Goal: Find specific fact: Find specific page/section

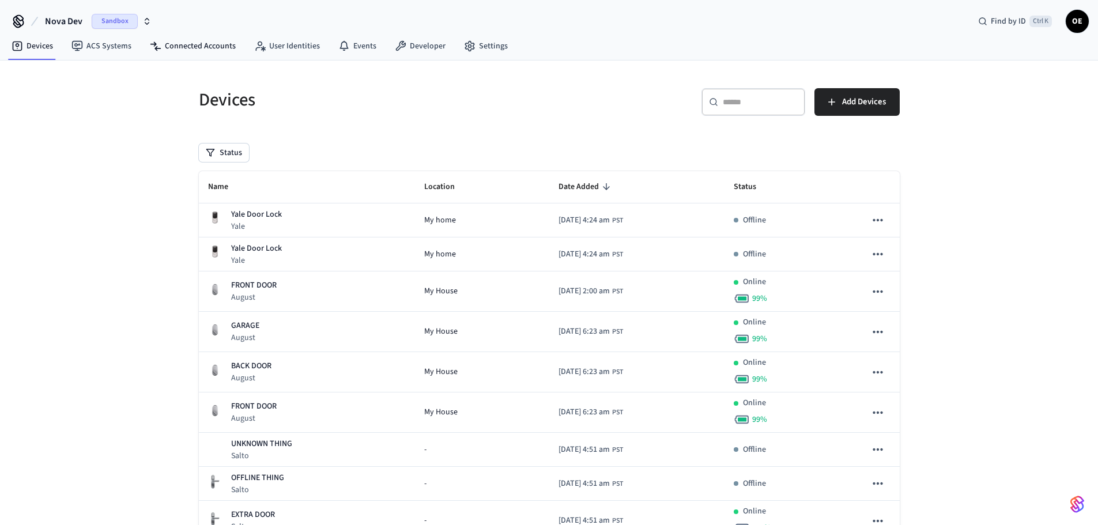
drag, startPoint x: 216, startPoint y: 48, endPoint x: 229, endPoint y: 59, distance: 17.2
click at [216, 48] on link "Connected Accounts" at bounding box center [193, 46] width 104 height 21
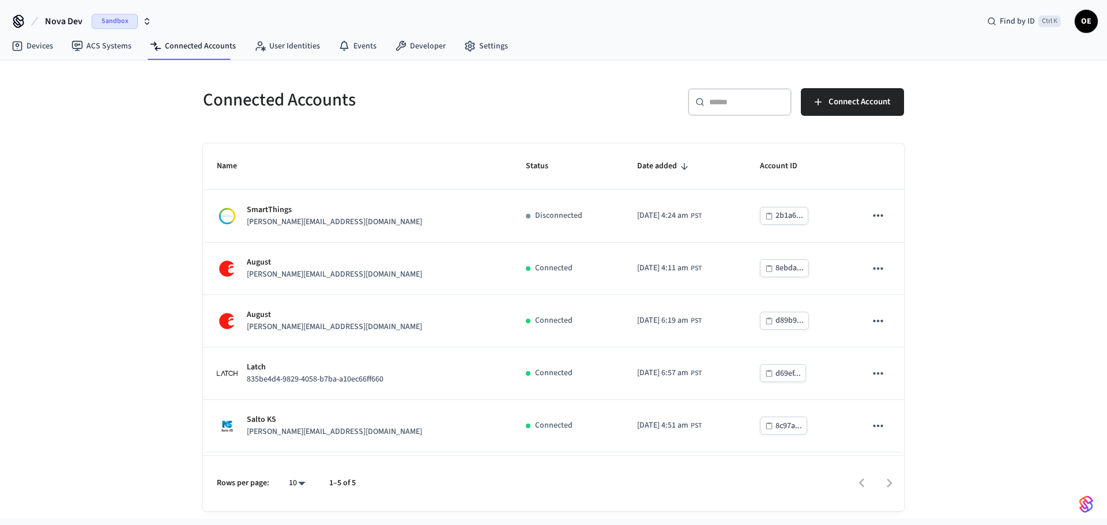
click at [102, 22] on span "Sandbox" at bounding box center [115, 21] width 46 height 15
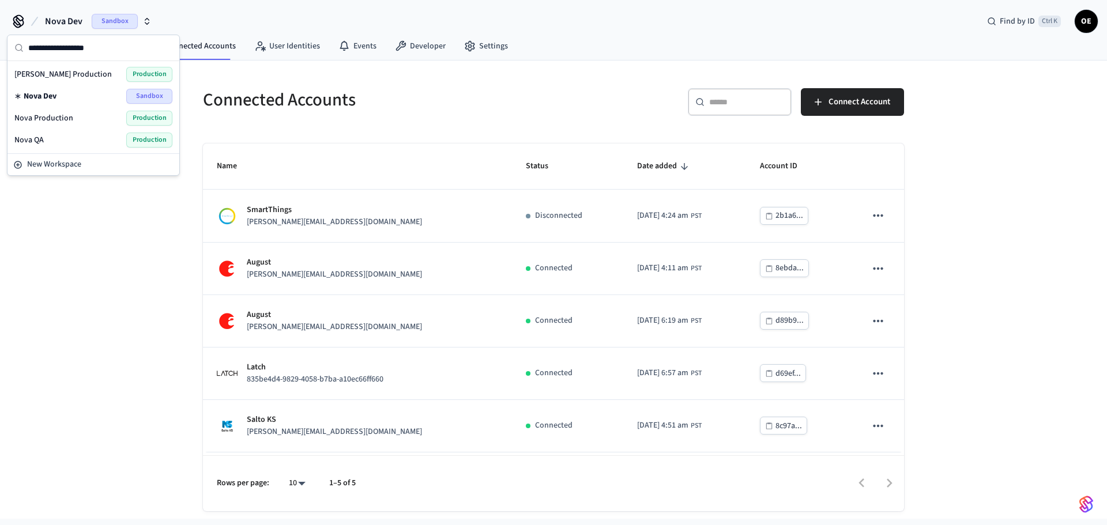
click at [138, 115] on span "Production" at bounding box center [149, 118] width 46 height 15
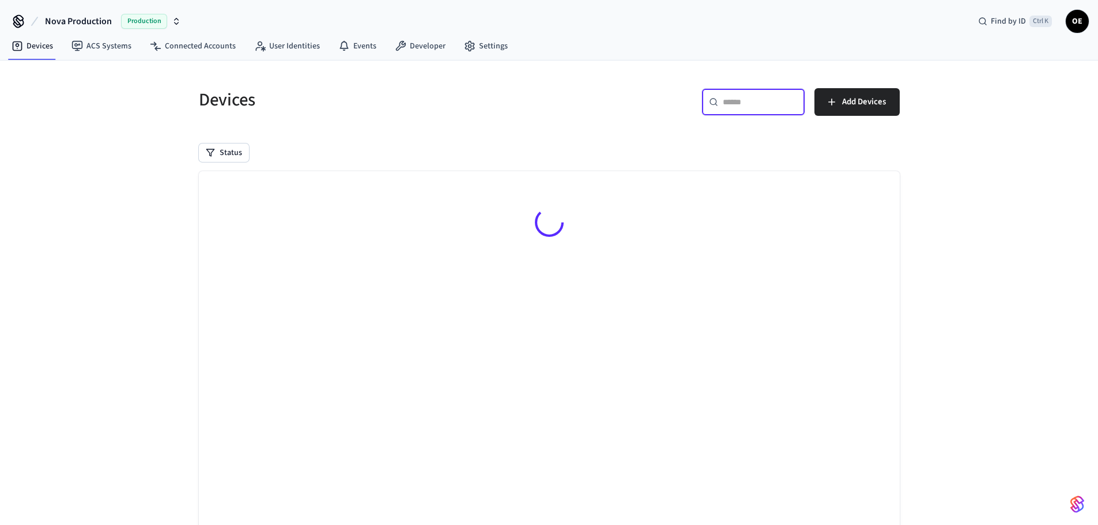
click at [747, 107] on input "text" at bounding box center [760, 102] width 75 height 12
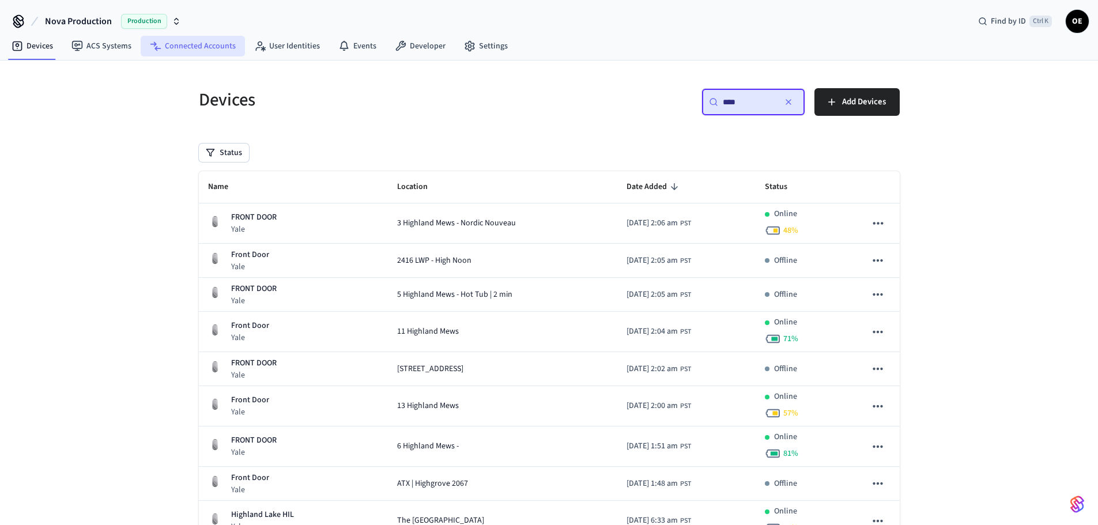
type input "****"
click at [199, 51] on link "Connected Accounts" at bounding box center [193, 46] width 104 height 21
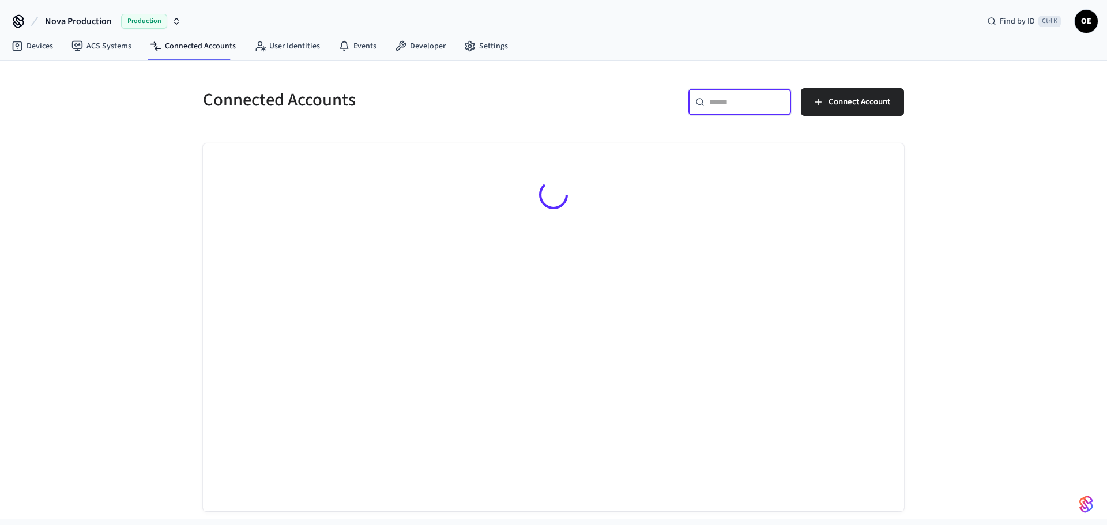
click at [740, 104] on input "text" at bounding box center [746, 102] width 75 height 12
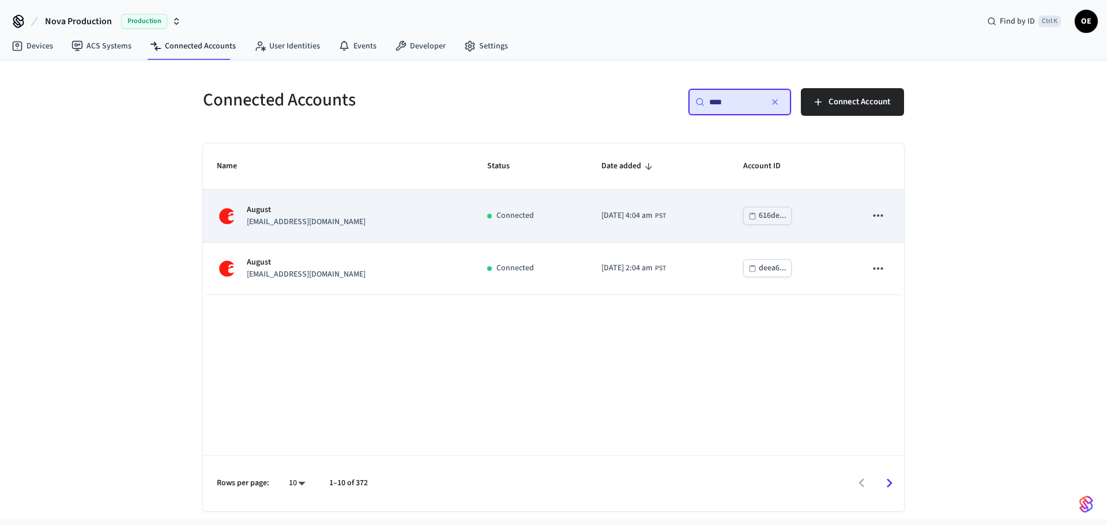
type input "****"
click at [330, 217] on p "[EMAIL_ADDRESS][DOMAIN_NAME]" at bounding box center [306, 222] width 119 height 12
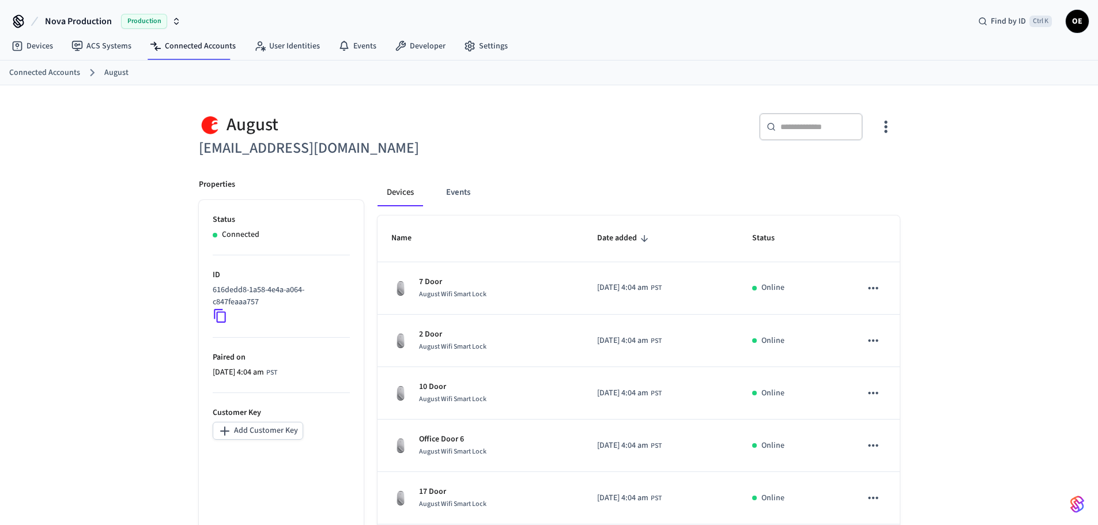
click at [809, 131] on input "text" at bounding box center [818, 127] width 75 height 12
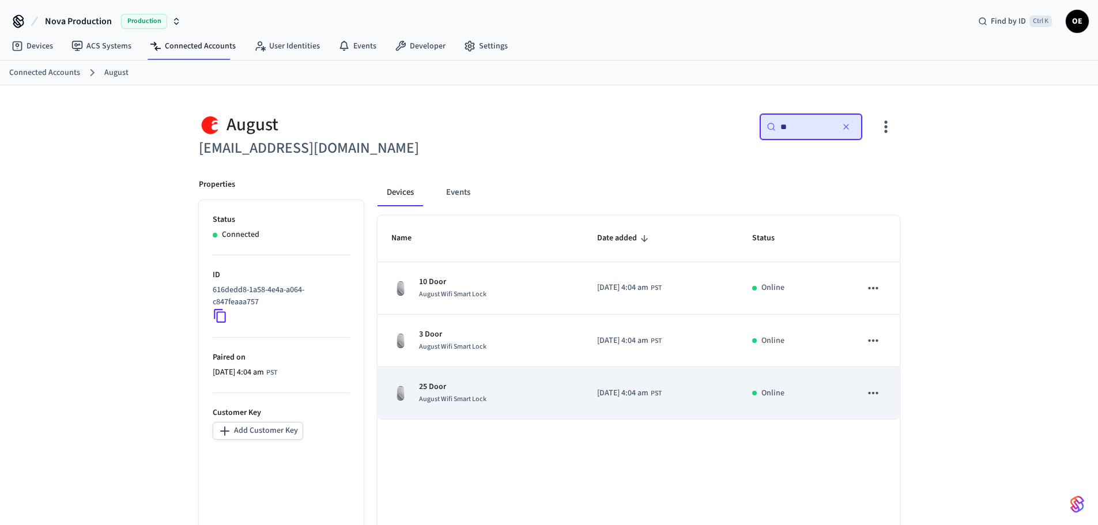
type input "**"
click at [438, 386] on p "25 Door" at bounding box center [452, 387] width 67 height 12
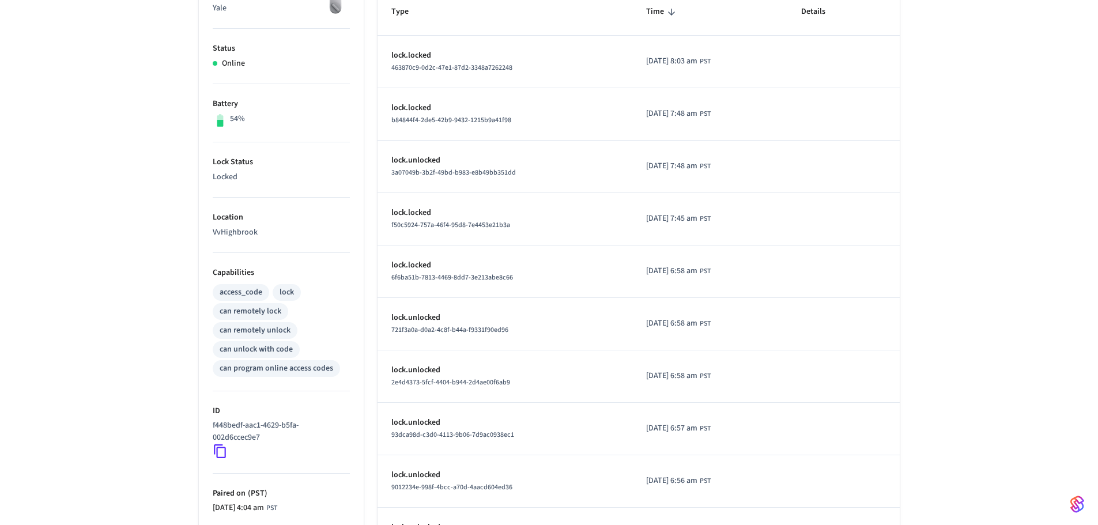
scroll to position [330, 0]
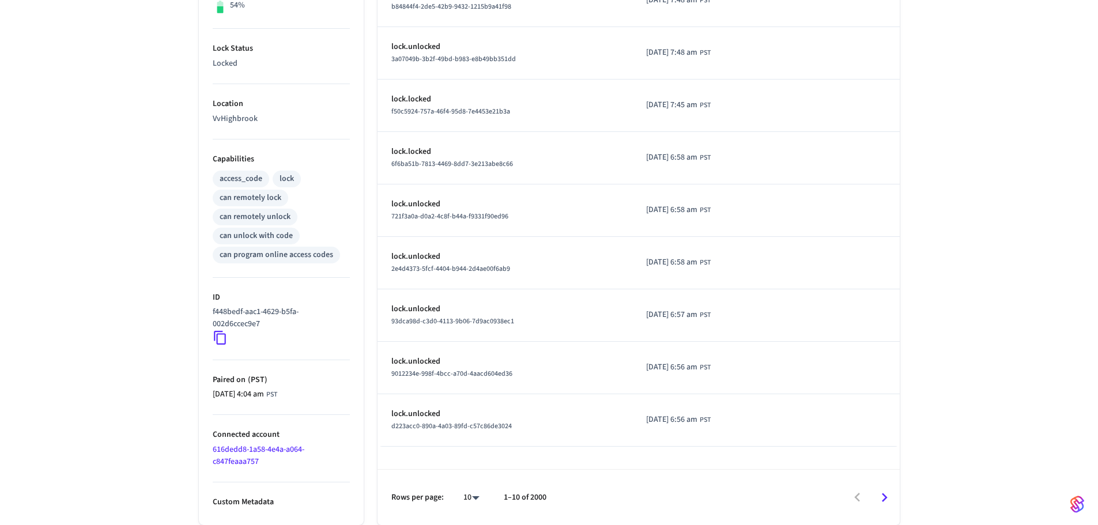
click at [888, 494] on icon "Go to next page" at bounding box center [885, 498] width 18 height 18
click at [884, 497] on icon "Go to next page" at bounding box center [885, 498] width 18 height 18
click at [884, 500] on icon "Go to next page" at bounding box center [885, 498] width 18 height 18
click at [884, 500] on icon "Go to next page" at bounding box center [885, 497] width 6 height 9
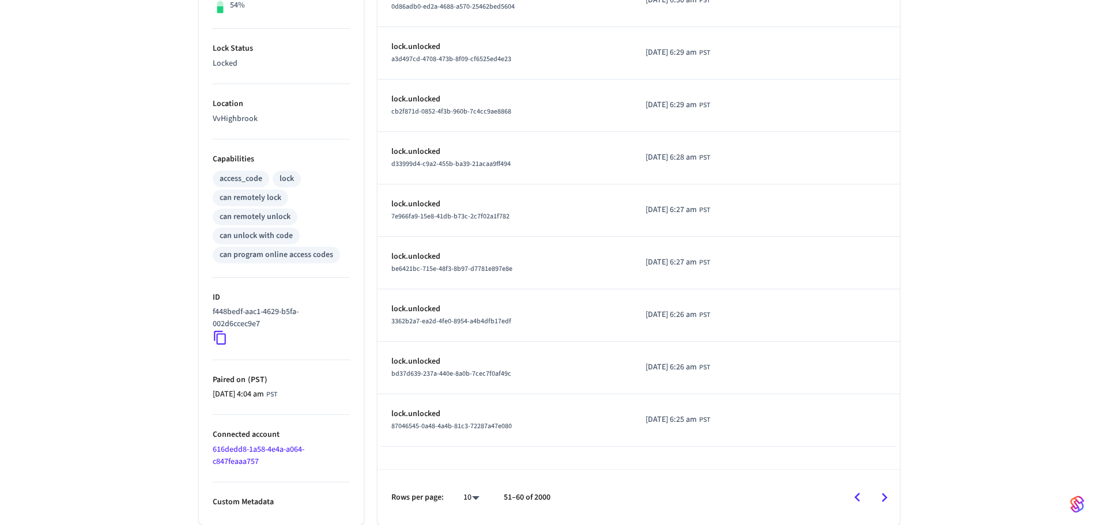
click at [883, 502] on icon "Go to next page" at bounding box center [885, 497] width 6 height 9
click at [884, 502] on icon "Go to next page" at bounding box center [885, 498] width 18 height 18
click at [884, 503] on icon "Go to next page" at bounding box center [885, 498] width 18 height 18
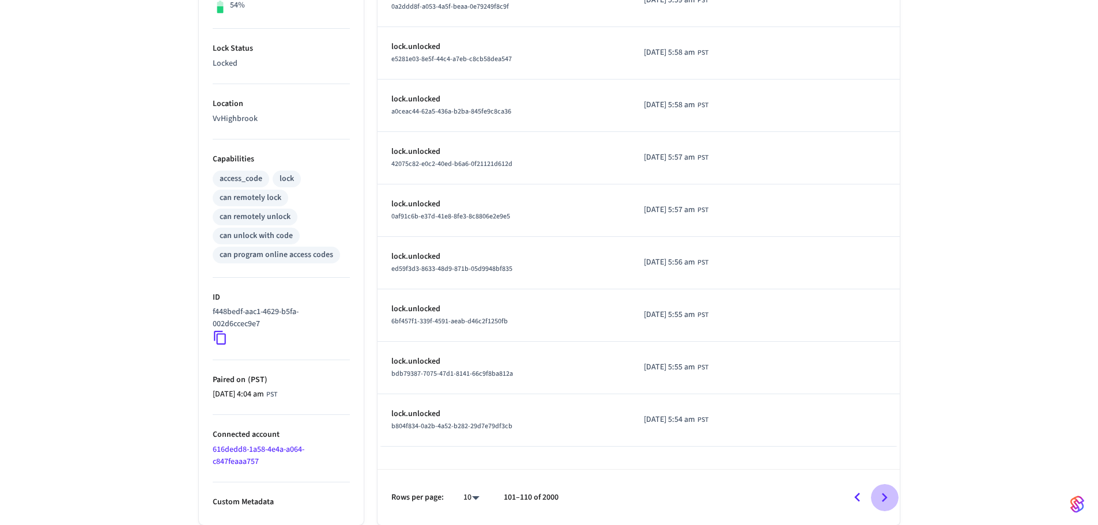
click at [884, 503] on icon "Go to next page" at bounding box center [885, 498] width 18 height 18
click at [885, 504] on icon "Go to next page" at bounding box center [885, 498] width 18 height 18
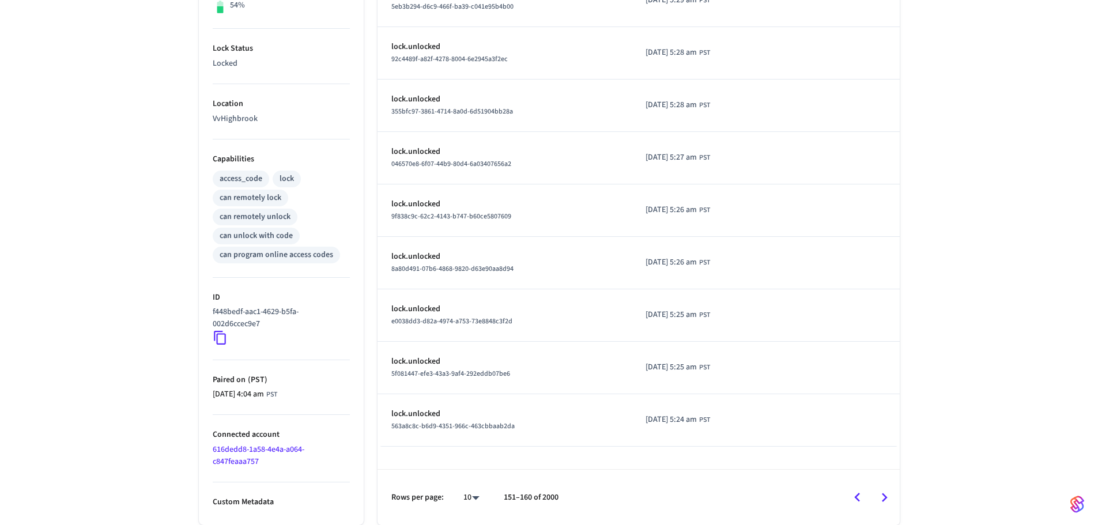
click at [885, 504] on icon "Go to next page" at bounding box center [885, 498] width 18 height 18
click at [885, 505] on icon "Go to next page" at bounding box center [885, 498] width 18 height 18
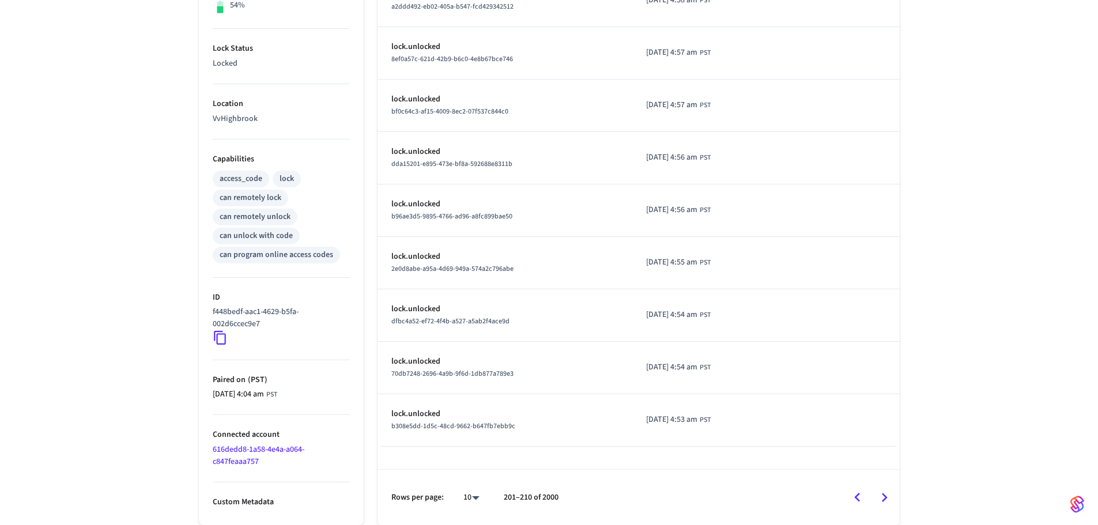
click at [885, 505] on icon "Go to next page" at bounding box center [885, 498] width 18 height 18
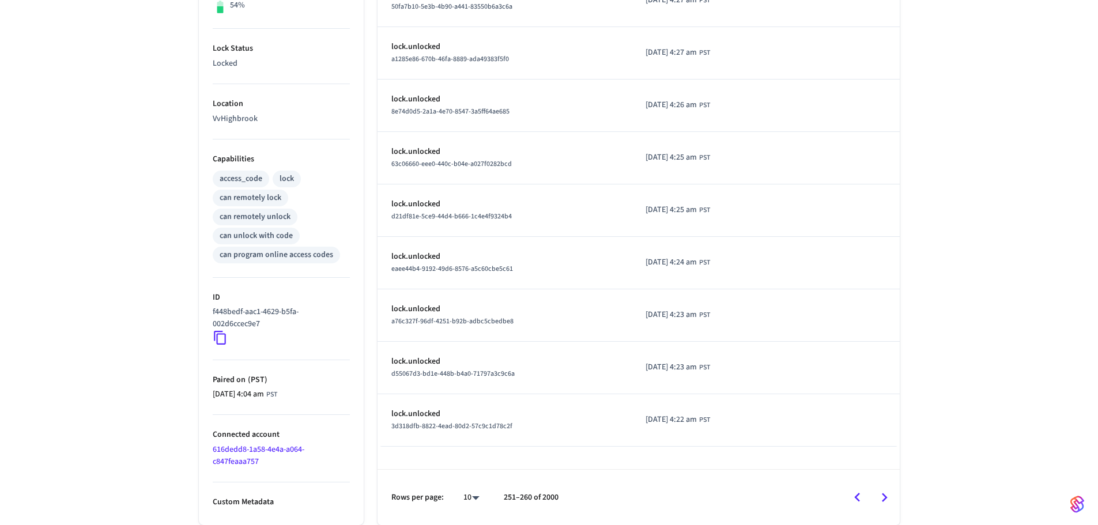
click at [885, 505] on icon "Go to next page" at bounding box center [885, 498] width 18 height 18
click at [887, 500] on icon "Go to next page" at bounding box center [885, 498] width 18 height 18
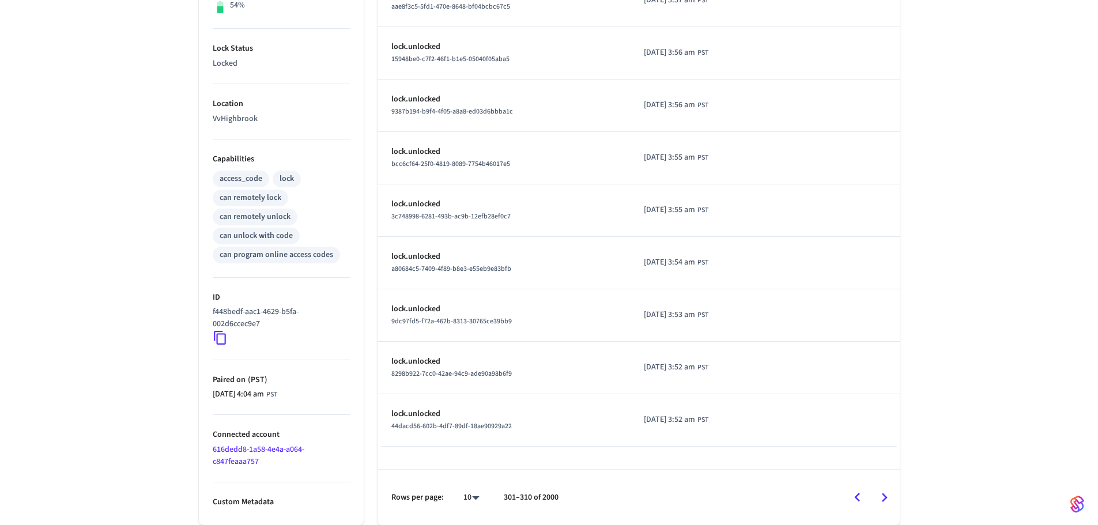
click at [887, 500] on icon "Go to next page" at bounding box center [885, 498] width 18 height 18
click at [888, 500] on icon "Go to next page" at bounding box center [885, 498] width 18 height 18
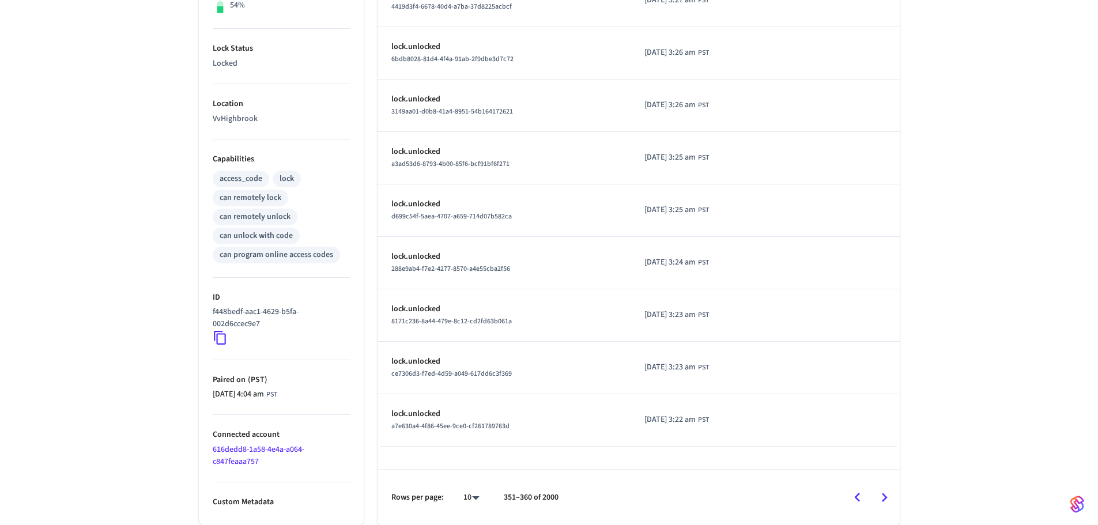
click at [889, 501] on icon "Go to next page" at bounding box center [885, 498] width 18 height 18
click at [889, 502] on icon "Go to next page" at bounding box center [885, 498] width 18 height 18
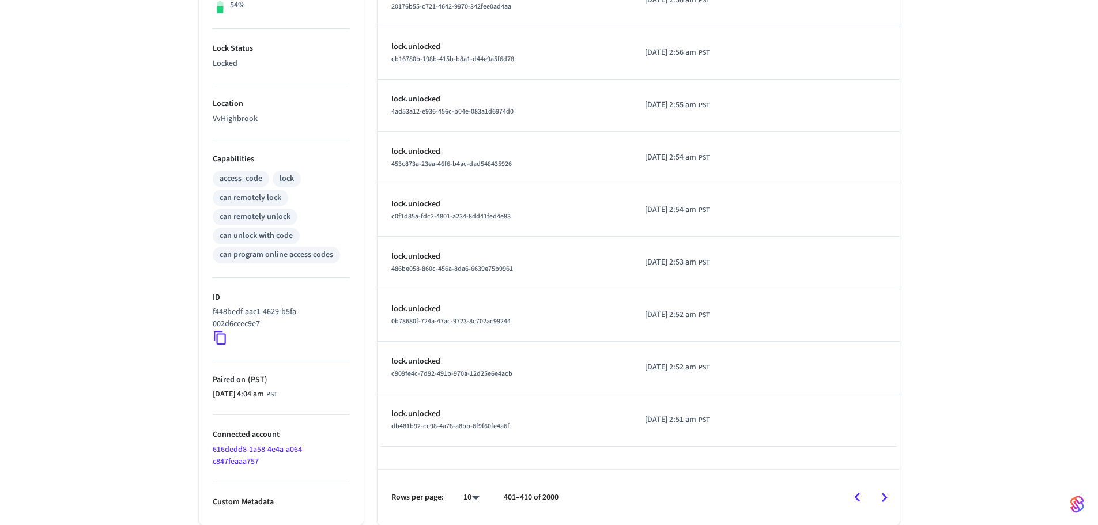
click at [889, 502] on icon "Go to next page" at bounding box center [885, 498] width 18 height 18
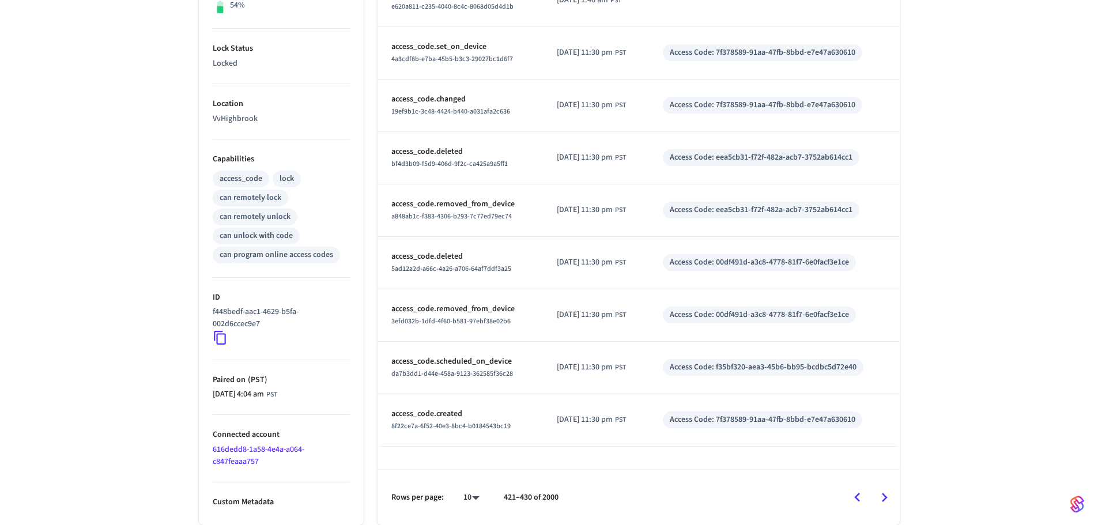
click at [889, 502] on icon "Go to next page" at bounding box center [885, 498] width 18 height 18
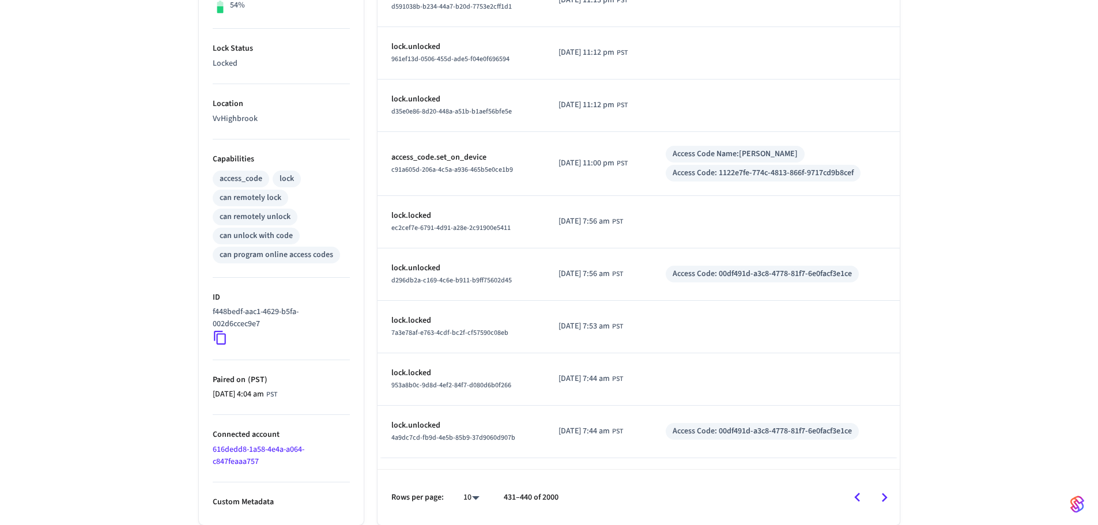
click at [884, 496] on icon "Go to next page" at bounding box center [885, 498] width 18 height 18
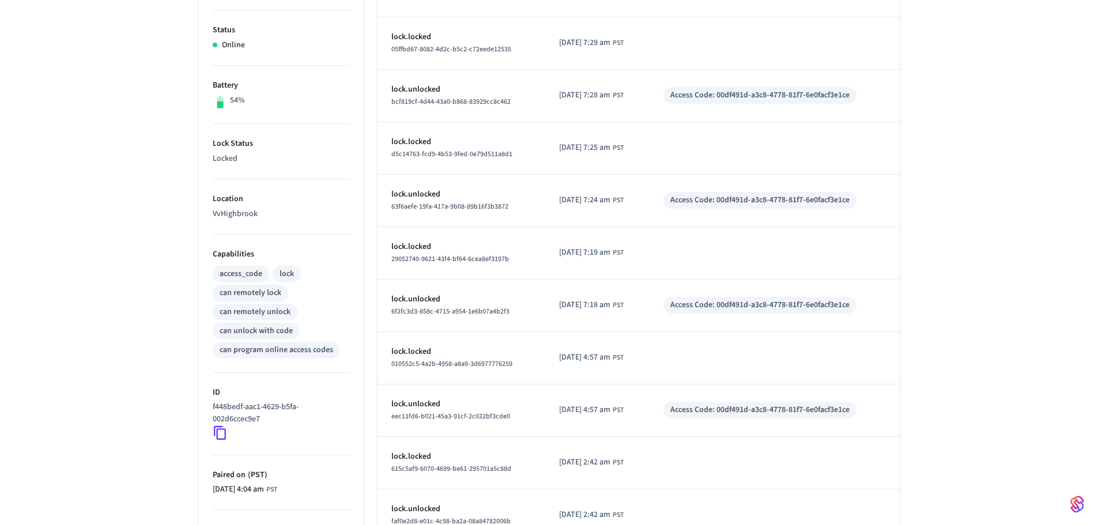
scroll to position [214, 0]
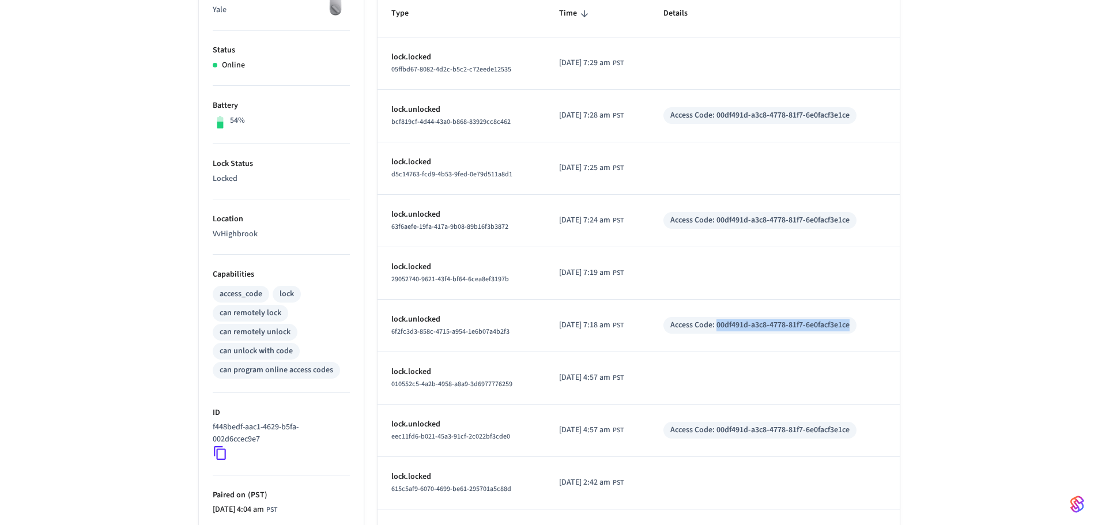
drag, startPoint x: 727, startPoint y: 326, endPoint x: 878, endPoint y: 332, distance: 150.6
click at [878, 332] on div "Access Code: 00df491d-a3c8-4778-81f7-6e0facf3e1ce" at bounding box center [775, 325] width 222 height 17
copy div "00df491d-a3c8-4778-81f7-6e0facf3e1ce"
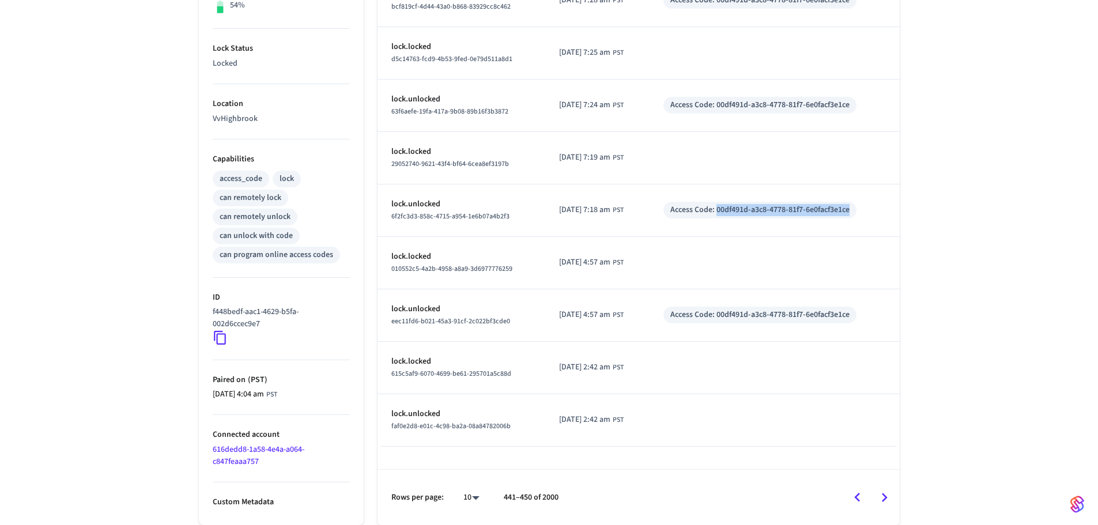
click at [886, 497] on icon "Go to next page" at bounding box center [885, 497] width 6 height 9
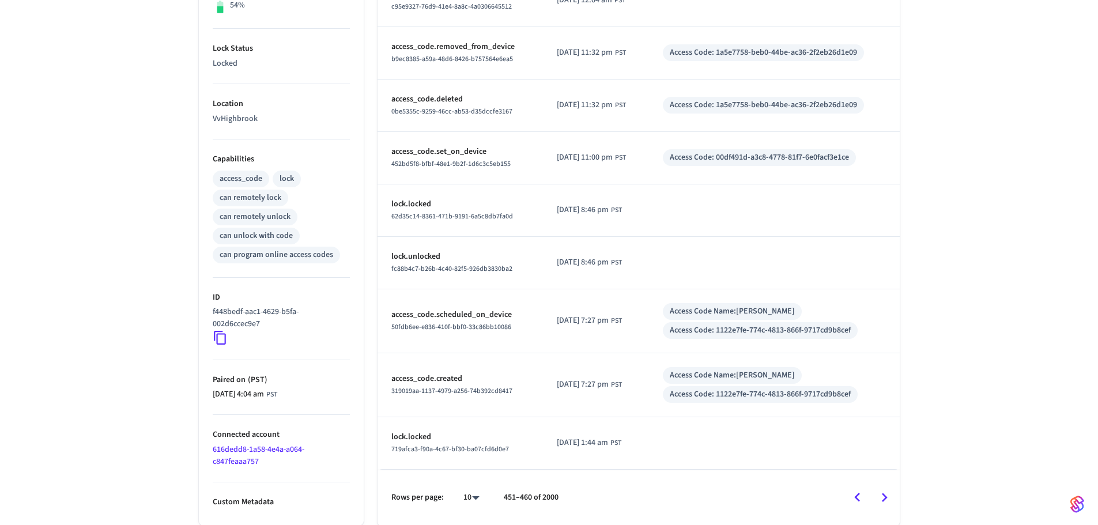
click at [889, 500] on icon "Go to next page" at bounding box center [885, 498] width 18 height 18
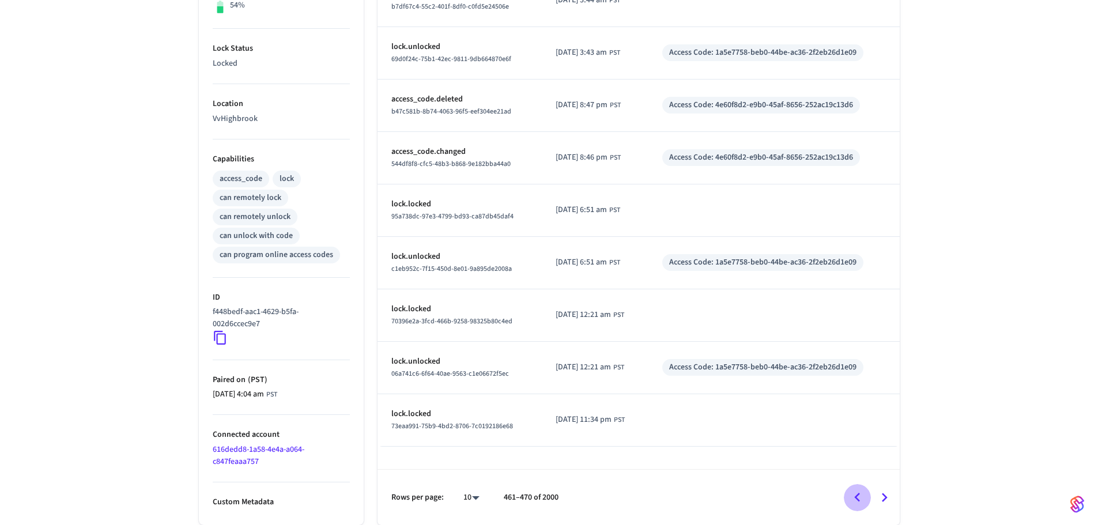
click at [857, 498] on icon "Go to previous page" at bounding box center [858, 497] width 6 height 9
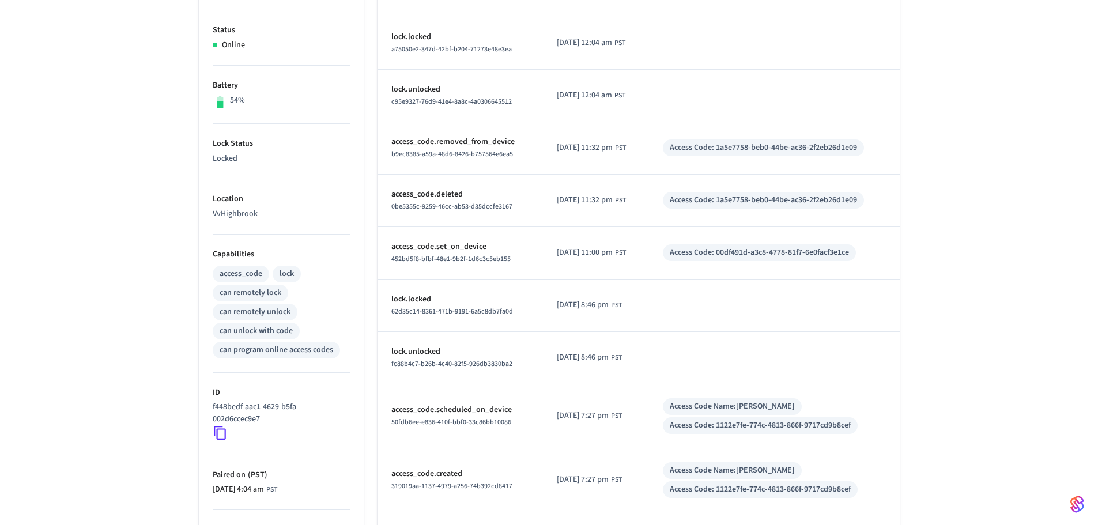
scroll to position [214, 0]
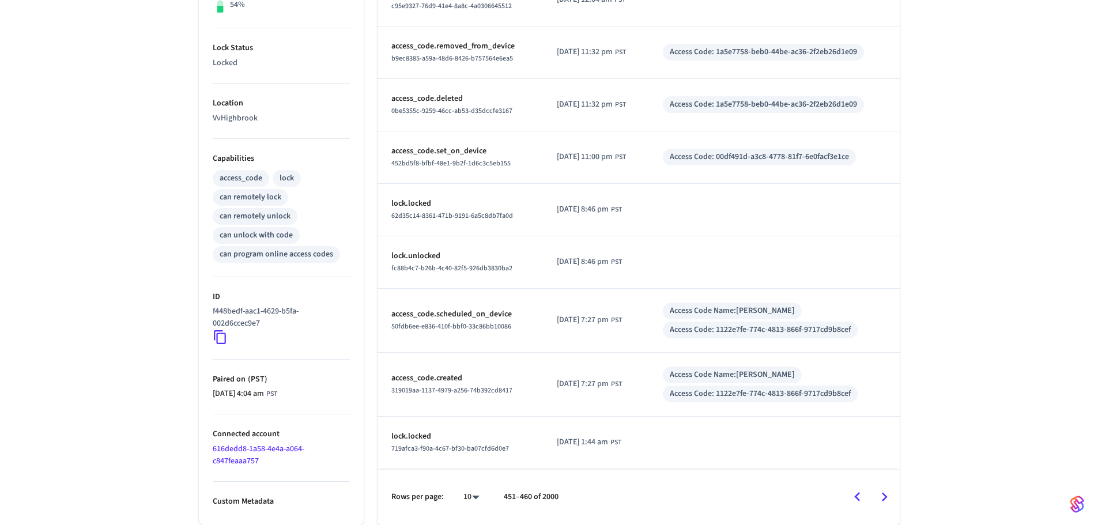
click at [860, 502] on icon "Go to previous page" at bounding box center [858, 497] width 18 height 18
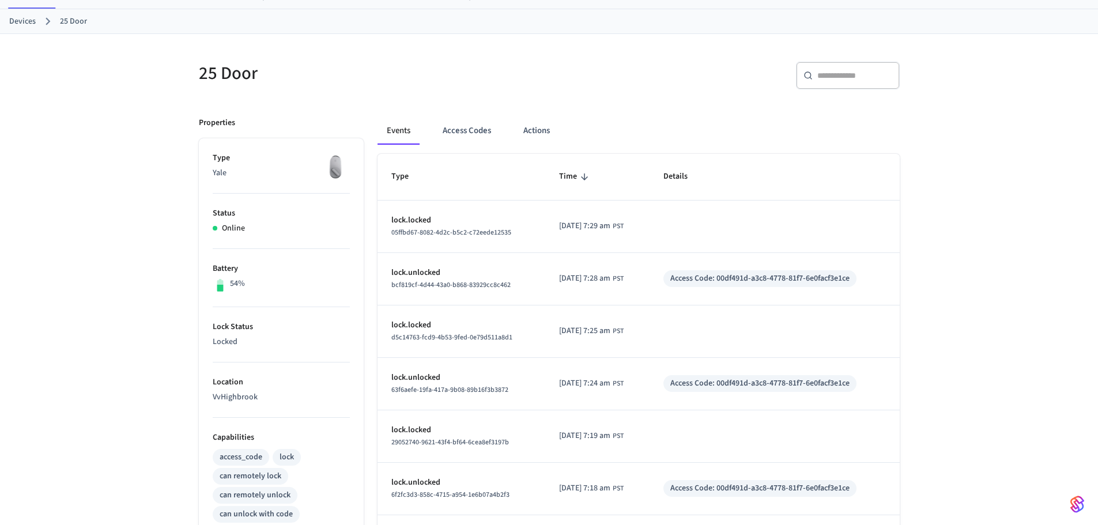
scroll to position [42, 0]
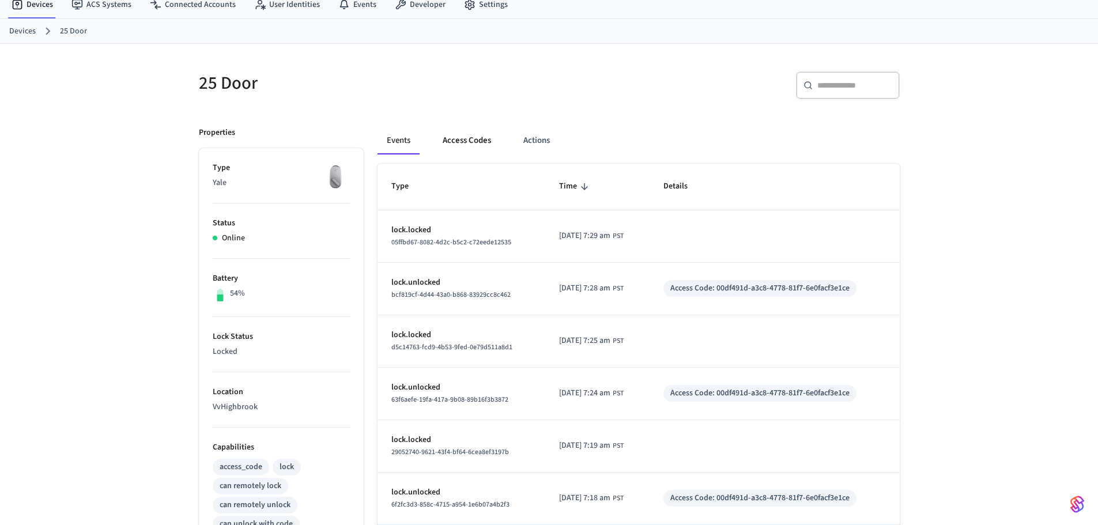
click at [482, 133] on button "Access Codes" at bounding box center [467, 141] width 67 height 28
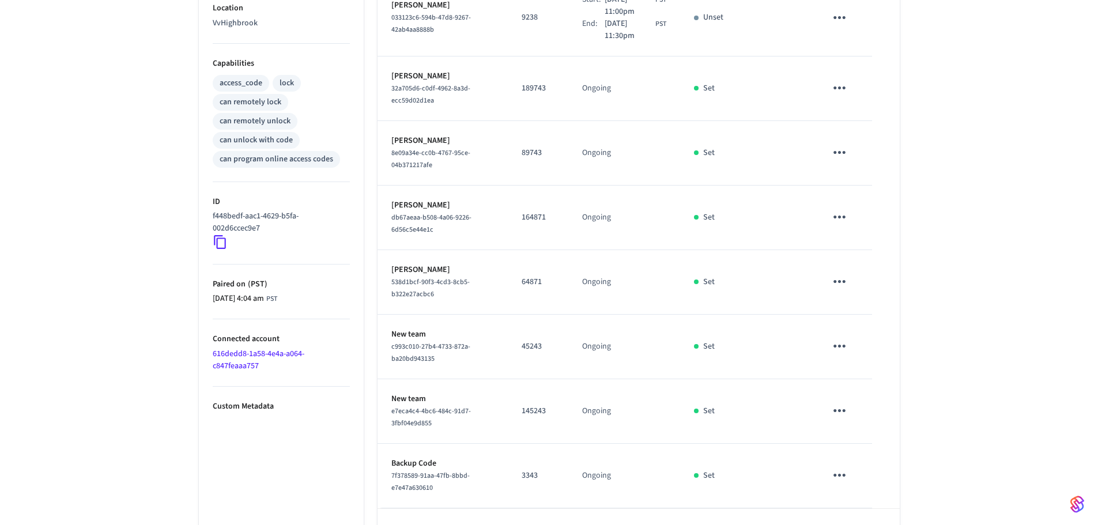
scroll to position [465, 0]
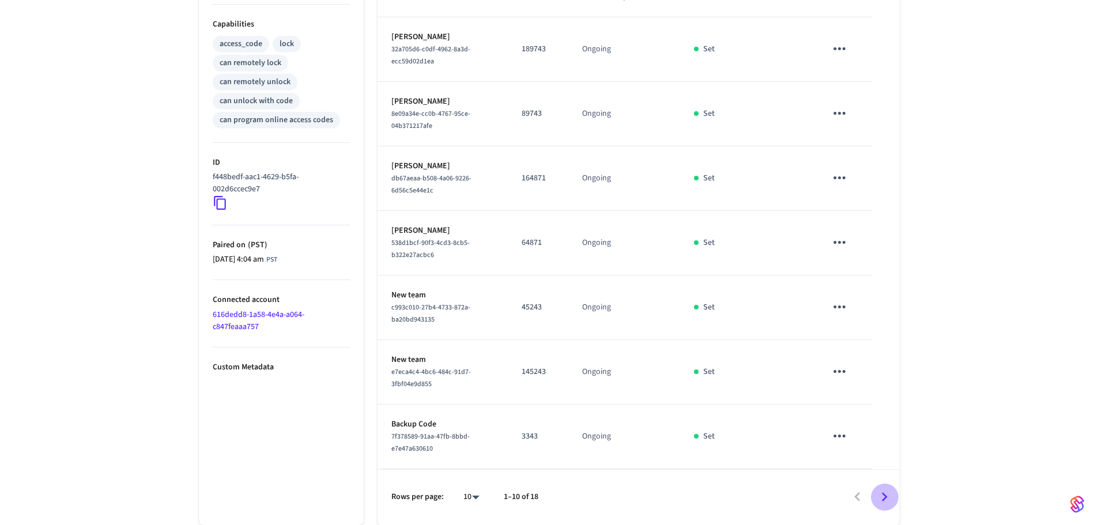
click at [886, 496] on icon "Go to next page" at bounding box center [885, 496] width 6 height 9
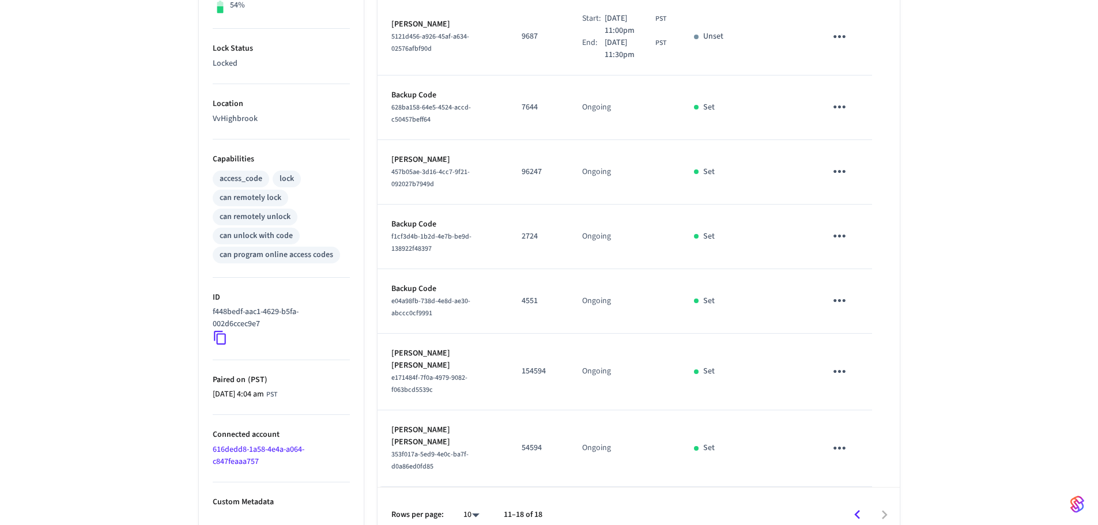
click at [886, 502] on div at bounding box center [726, 515] width 345 height 27
click at [856, 510] on icon "Go to previous page" at bounding box center [858, 514] width 6 height 9
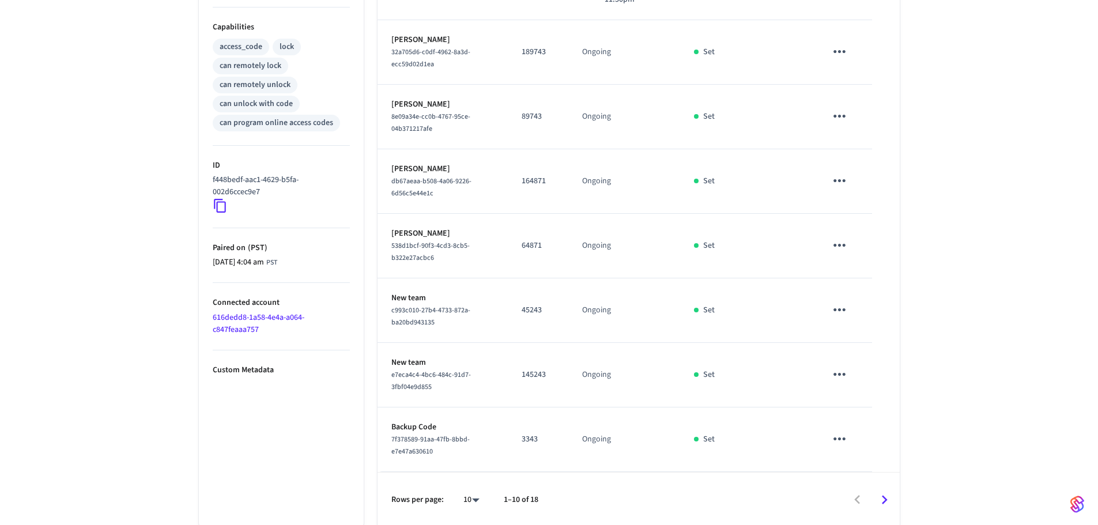
scroll to position [465, 0]
click at [893, 497] on icon "Go to next page" at bounding box center [885, 497] width 18 height 18
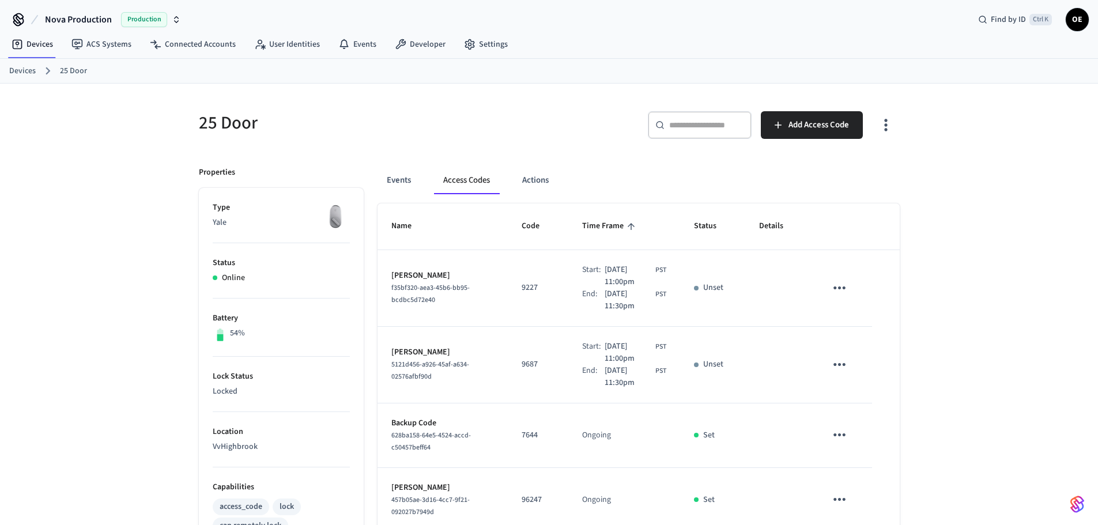
scroll to position [0, 0]
click at [402, 175] on button "Events" at bounding box center [399, 182] width 43 height 28
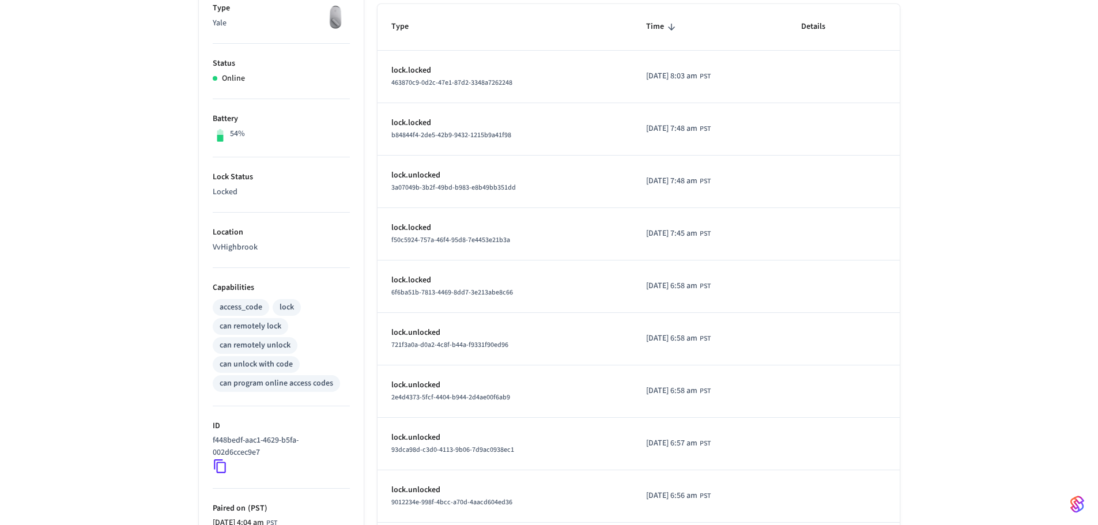
scroll to position [330, 0]
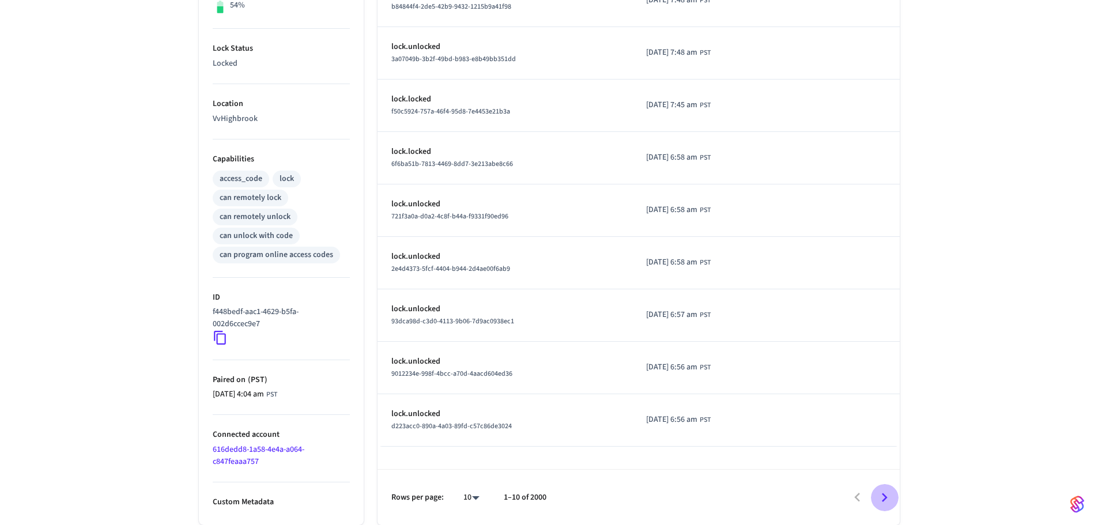
click at [879, 499] on icon "Go to next page" at bounding box center [885, 498] width 18 height 18
click at [880, 499] on icon "Go to next page" at bounding box center [885, 498] width 18 height 18
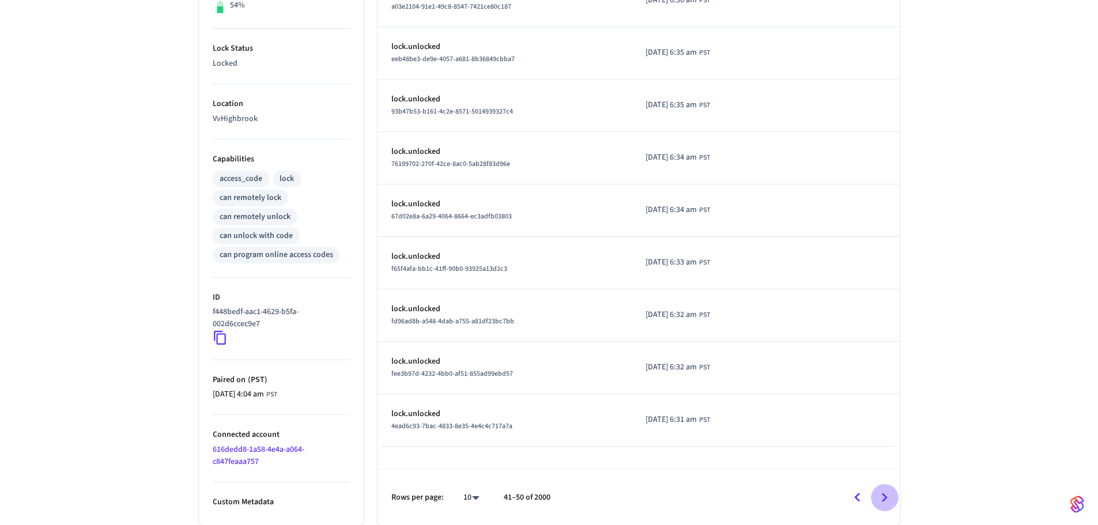
click at [880, 499] on icon "Go to next page" at bounding box center [885, 498] width 18 height 18
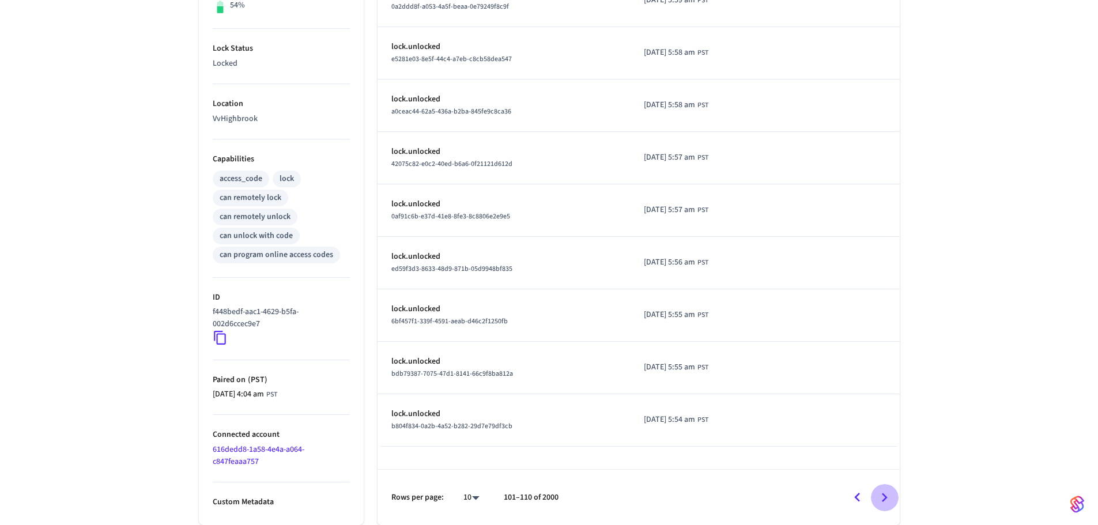
click at [880, 499] on icon "Go to next page" at bounding box center [885, 498] width 18 height 18
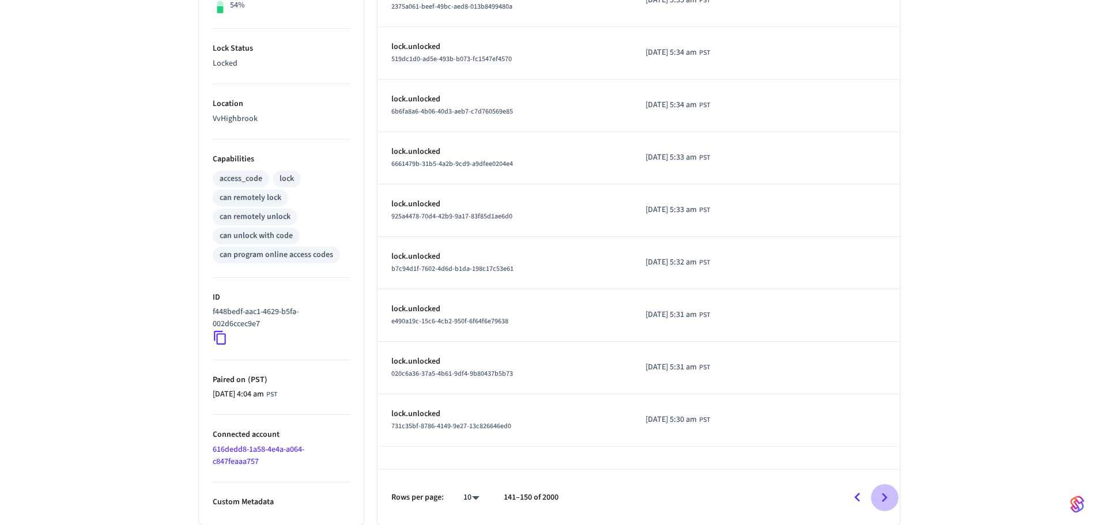
click at [880, 499] on icon "Go to next page" at bounding box center [885, 498] width 18 height 18
click at [879, 500] on icon "Go to next page" at bounding box center [885, 498] width 18 height 18
click at [879, 501] on icon "Go to next page" at bounding box center [885, 498] width 18 height 18
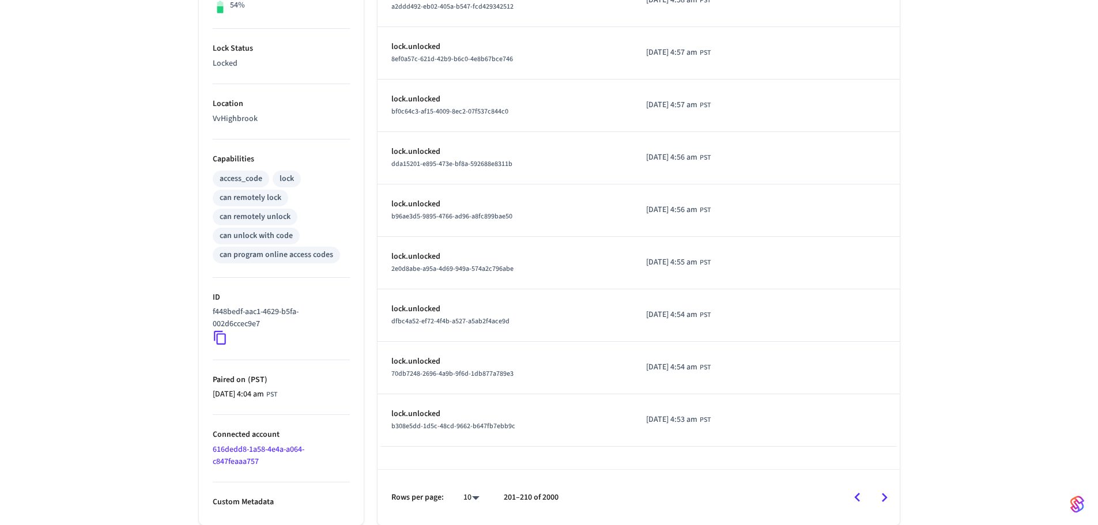
click at [879, 501] on icon "Go to next page" at bounding box center [885, 498] width 18 height 18
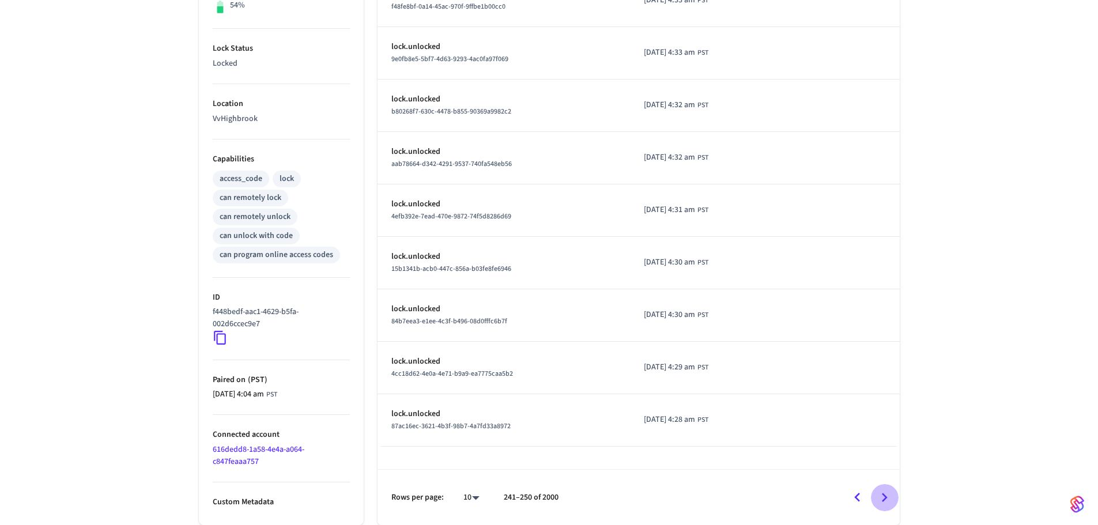
click at [879, 501] on icon "Go to next page" at bounding box center [885, 498] width 18 height 18
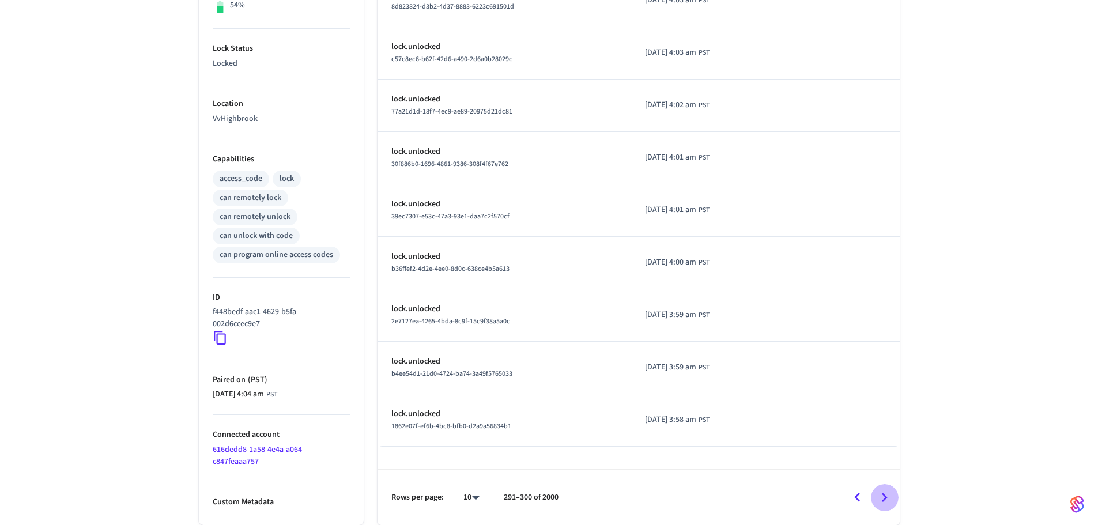
click at [879, 501] on icon "Go to next page" at bounding box center [885, 498] width 18 height 18
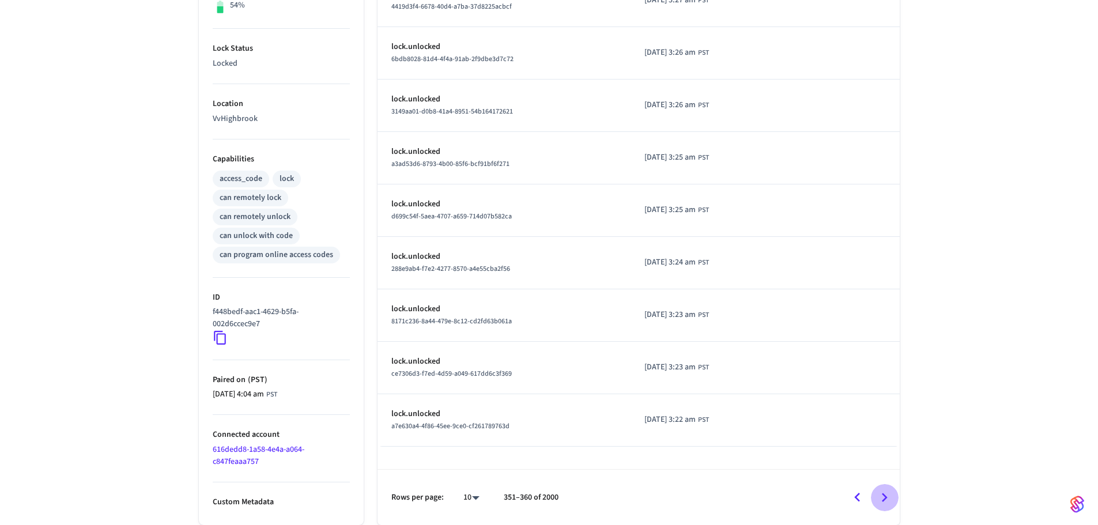
click at [879, 501] on icon "Go to next page" at bounding box center [885, 498] width 18 height 18
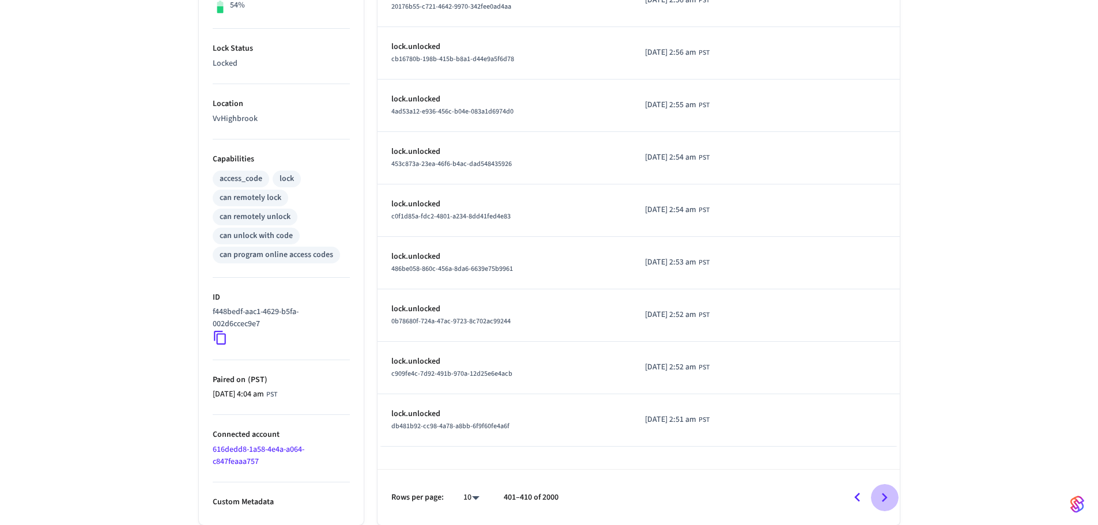
click at [879, 501] on icon "Go to next page" at bounding box center [885, 498] width 18 height 18
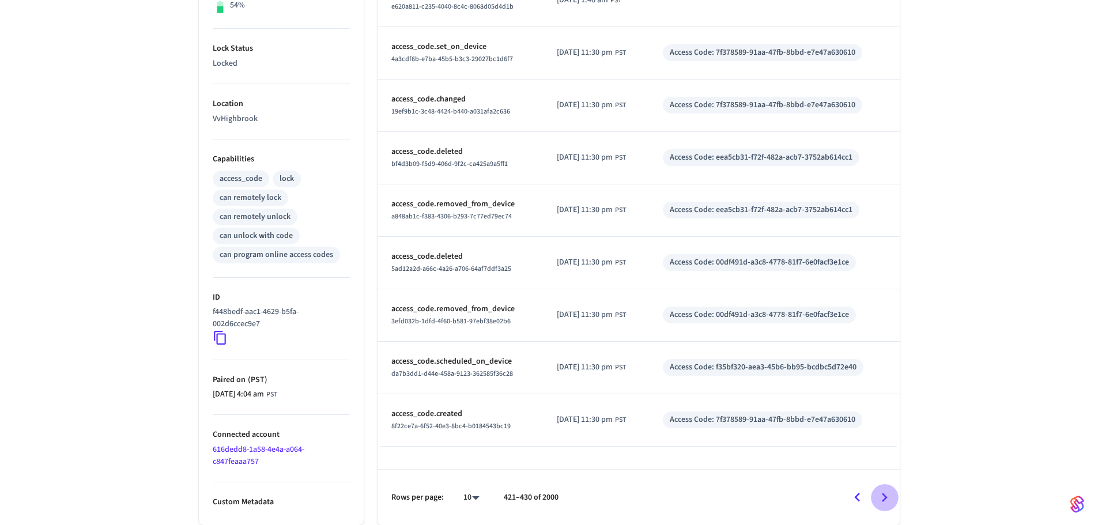
click at [879, 501] on icon "Go to next page" at bounding box center [885, 498] width 18 height 18
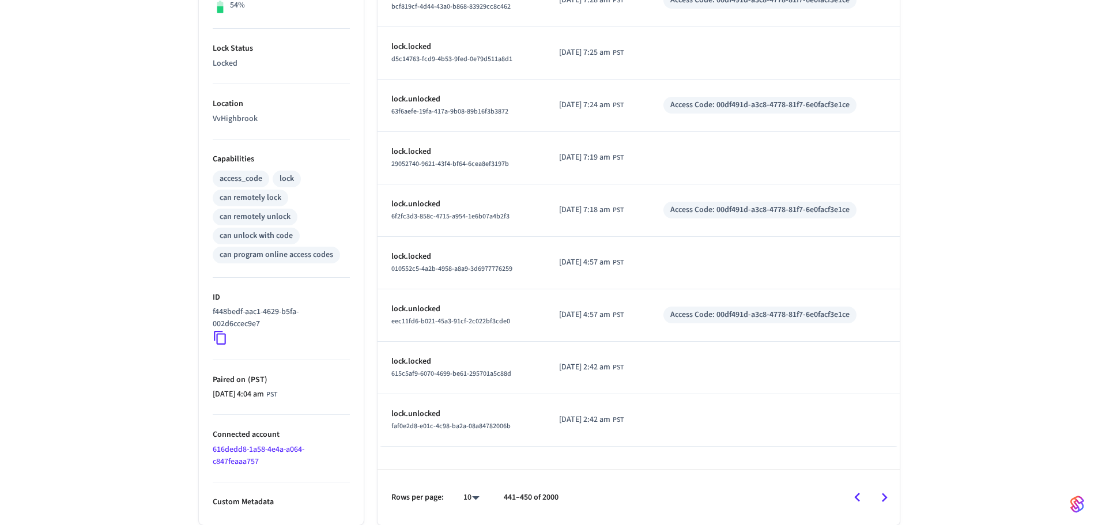
click at [848, 509] on div at bounding box center [734, 497] width 329 height 27
click at [860, 505] on icon "Go to previous page" at bounding box center [858, 498] width 18 height 18
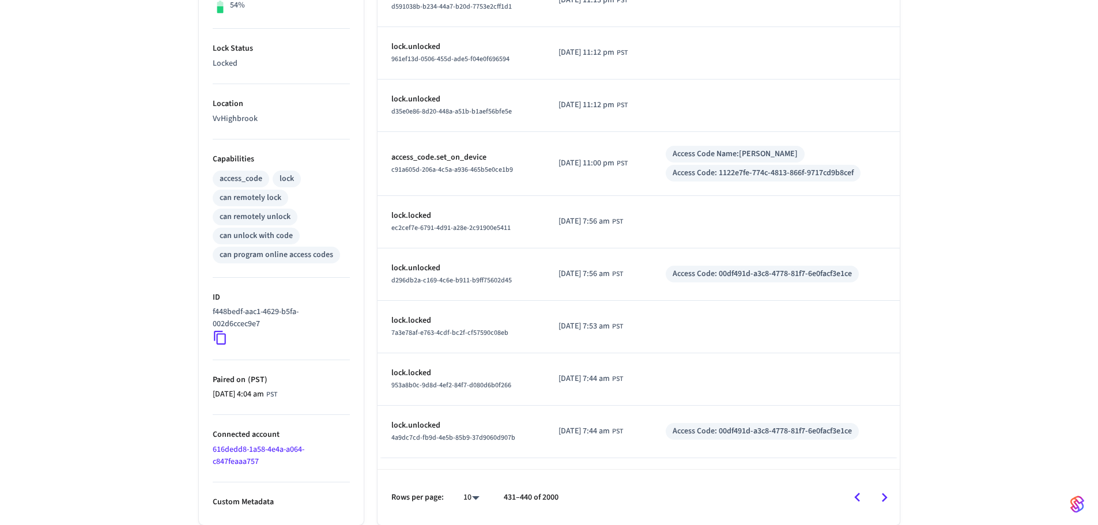
click at [882, 500] on icon "Go to next page" at bounding box center [885, 498] width 18 height 18
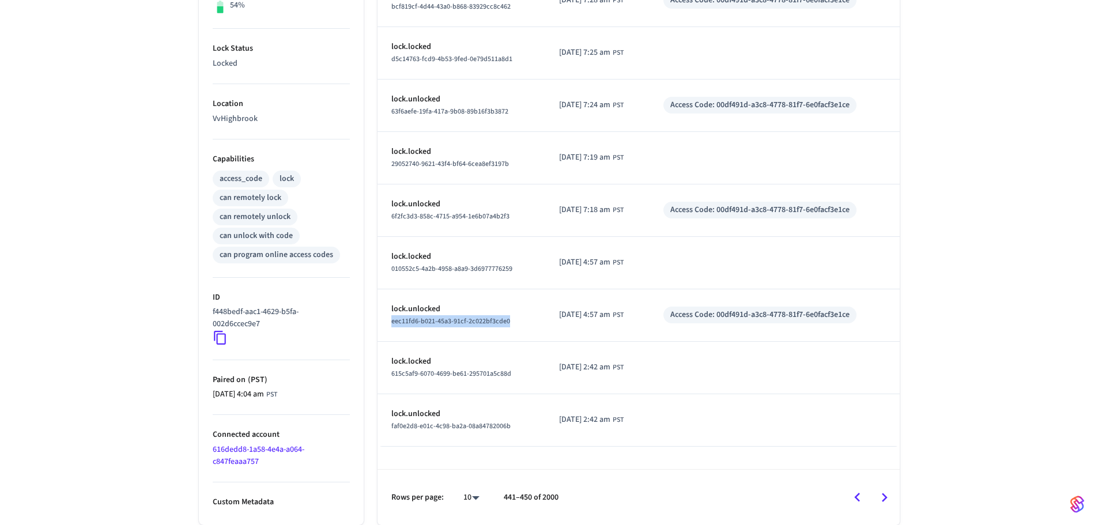
drag, startPoint x: 382, startPoint y: 321, endPoint x: 510, endPoint y: 327, distance: 128.7
click at [510, 327] on td "lock.unlocked eec11fd6-b021-45a3-91cf-2c022bf3cde0" at bounding box center [462, 315] width 168 height 52
copy span "eec11fd6-b021-45a3-91cf-2c022bf3cde0"
click at [864, 500] on icon "Go to previous page" at bounding box center [858, 498] width 18 height 18
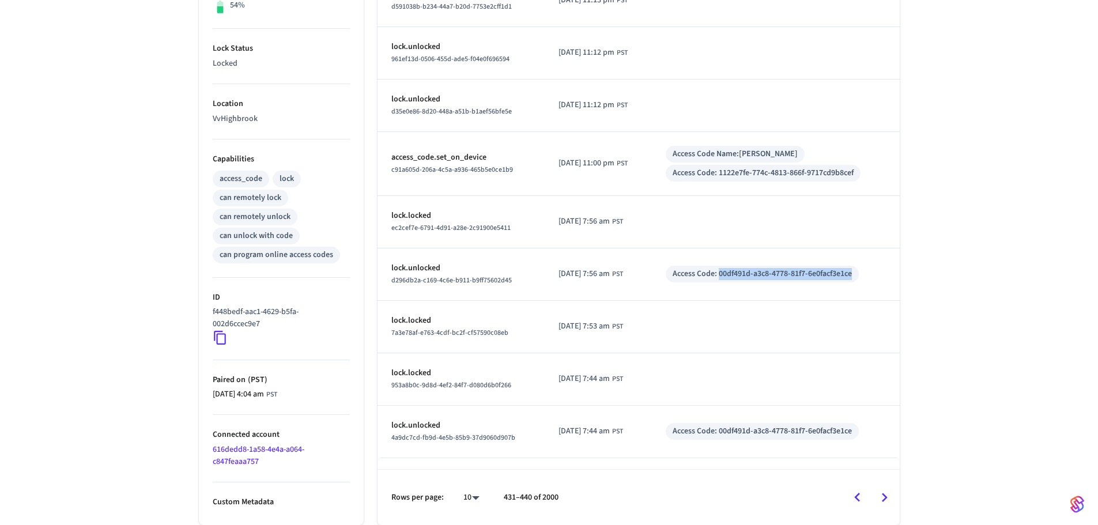
drag, startPoint x: 729, startPoint y: 274, endPoint x: 863, endPoint y: 272, distance: 133.2
click at [852, 272] on div "Access Code: 00df491d-a3c8-4778-81f7-6e0facf3e1ce" at bounding box center [762, 274] width 179 height 12
copy div "00df491d-a3c8-4778-81f7-6e0facf3e1ce"
click at [883, 498] on icon "Go to next page" at bounding box center [885, 498] width 18 height 18
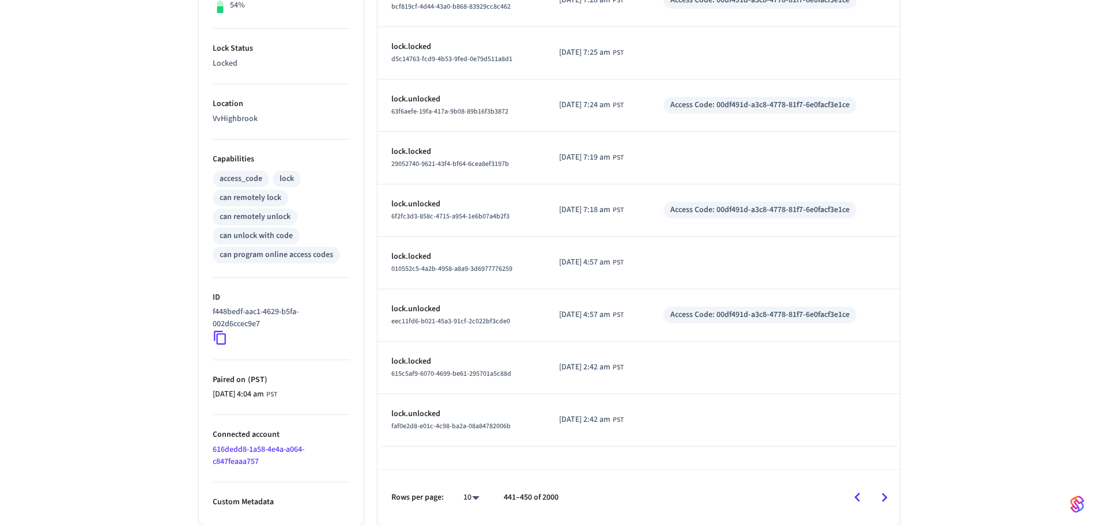
click at [883, 498] on icon "Go to next page" at bounding box center [885, 498] width 18 height 18
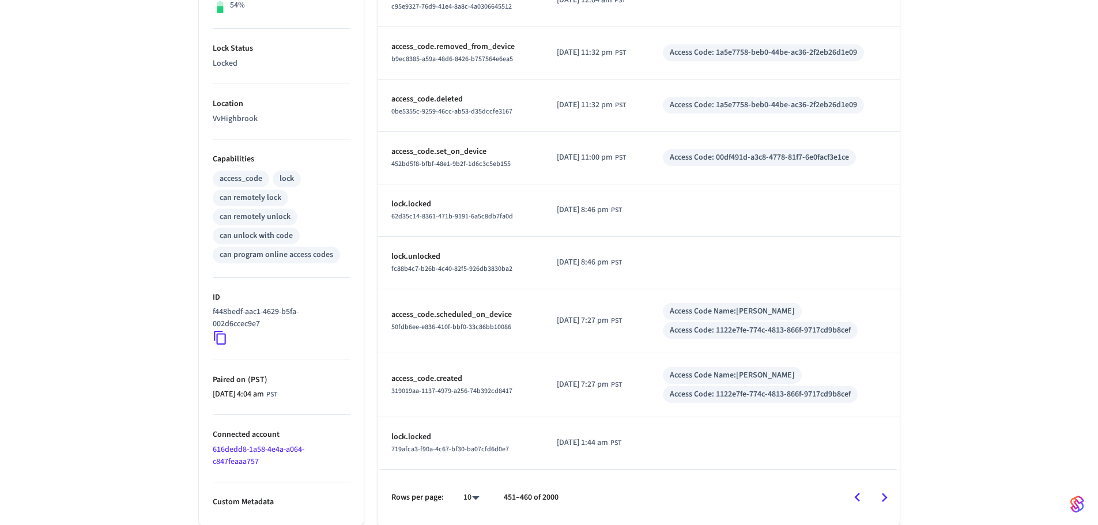
click at [880, 500] on icon "Go to next page" at bounding box center [885, 498] width 18 height 18
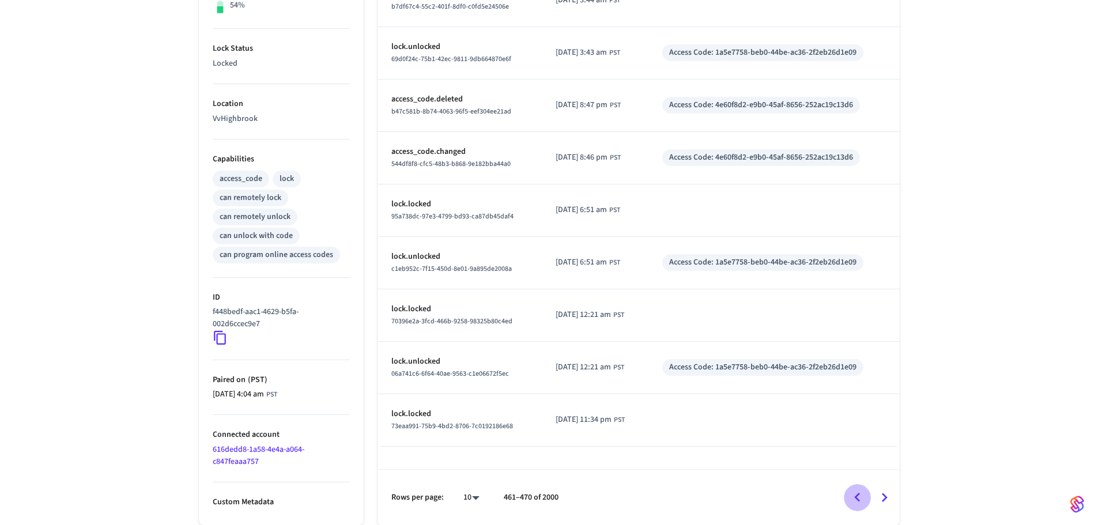
click at [855, 498] on icon "Go to previous page" at bounding box center [858, 497] width 6 height 9
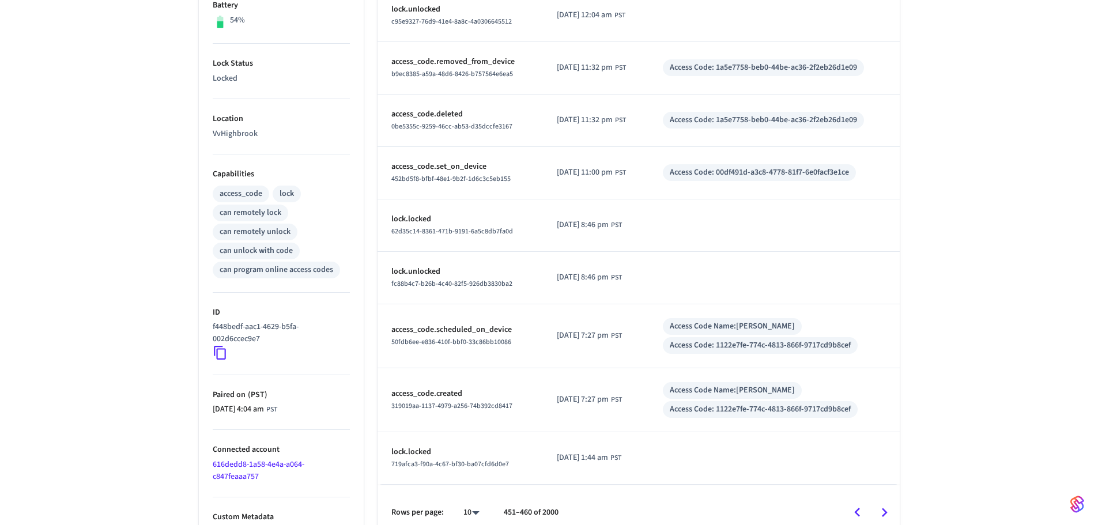
scroll to position [330, 0]
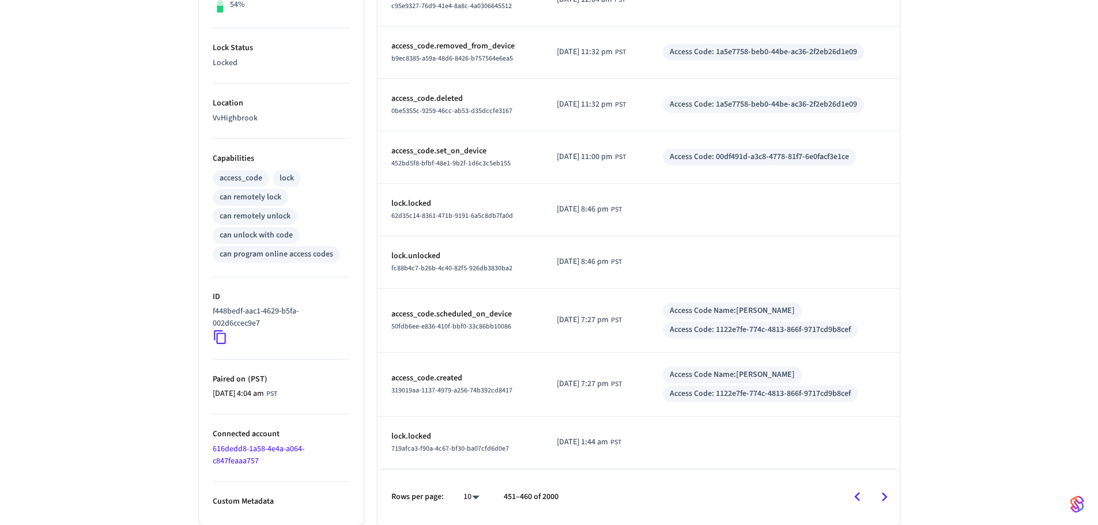
click at [852, 490] on icon "Go to previous page" at bounding box center [858, 497] width 18 height 18
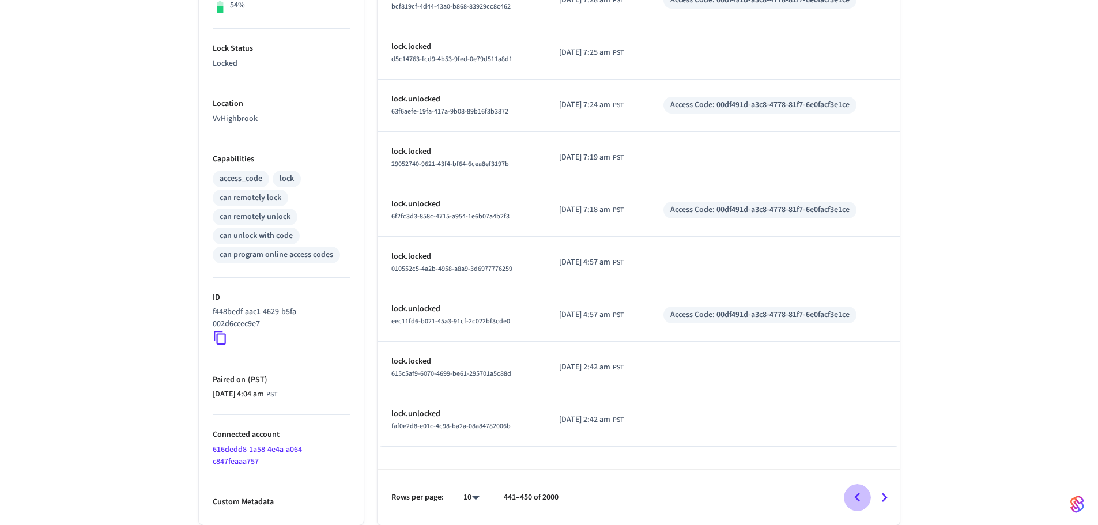
click at [853, 492] on icon "Go to previous page" at bounding box center [858, 498] width 18 height 18
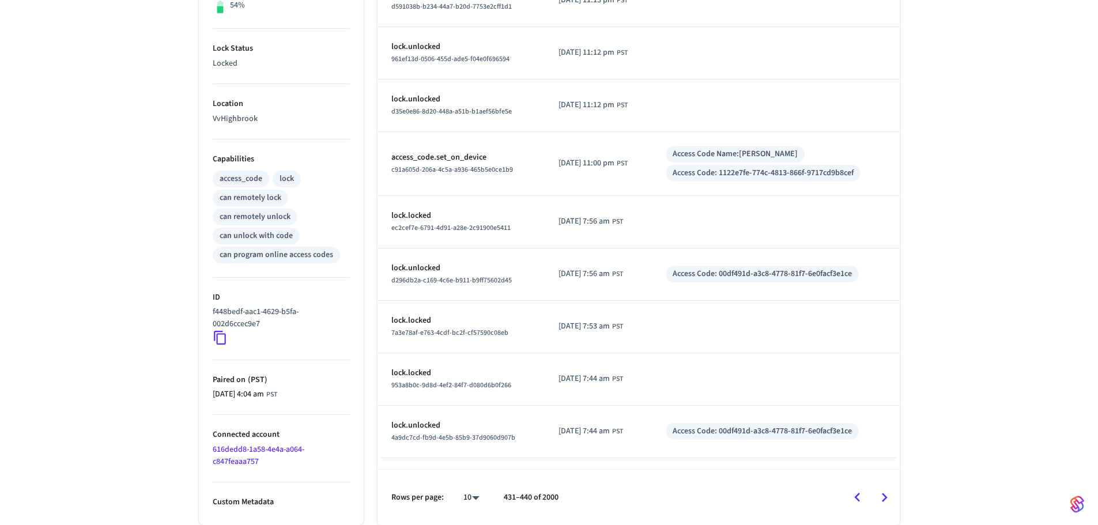
click at [853, 492] on icon "Go to previous page" at bounding box center [858, 498] width 18 height 18
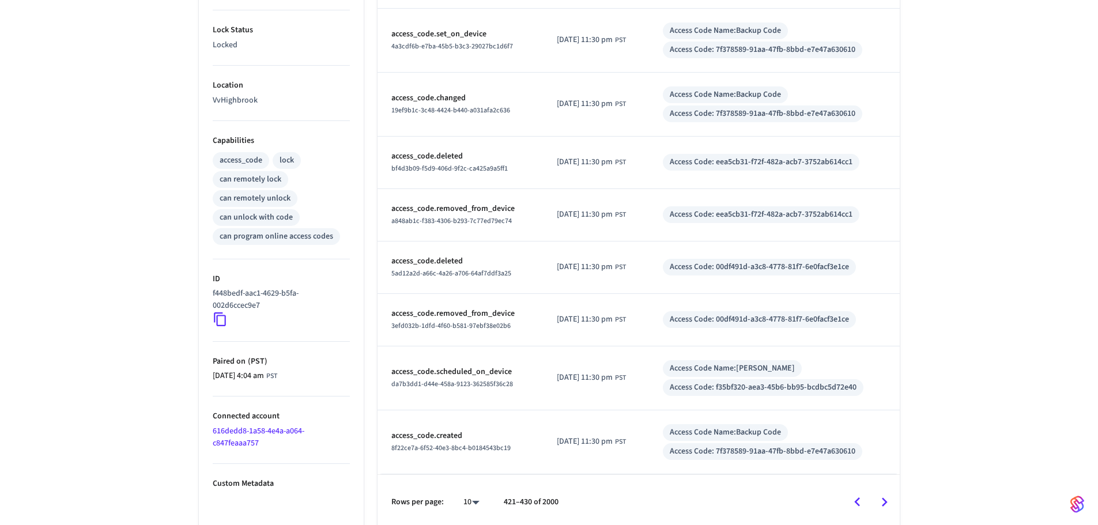
scroll to position [353, 0]
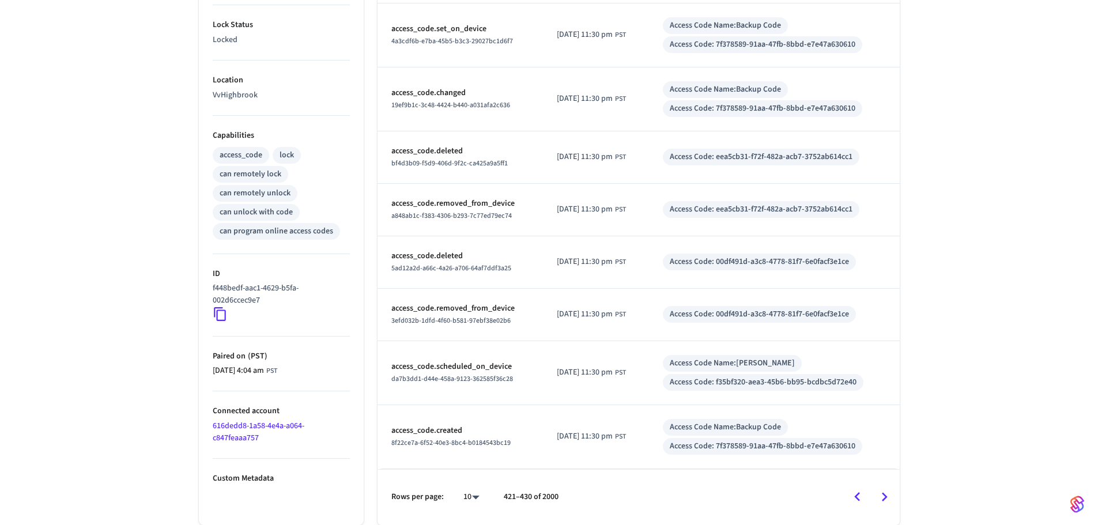
click at [853, 495] on icon "Go to previous page" at bounding box center [858, 497] width 18 height 18
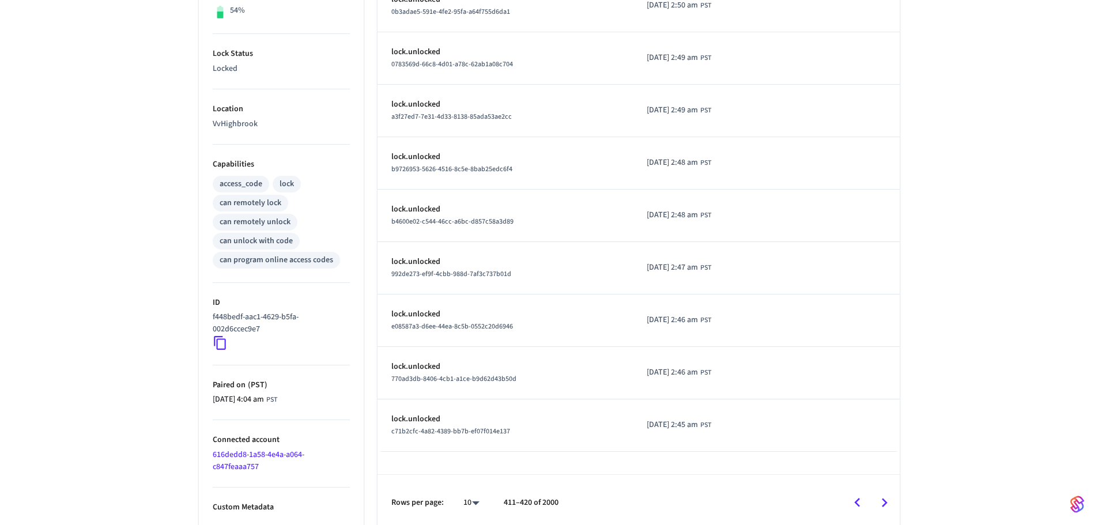
scroll to position [330, 0]
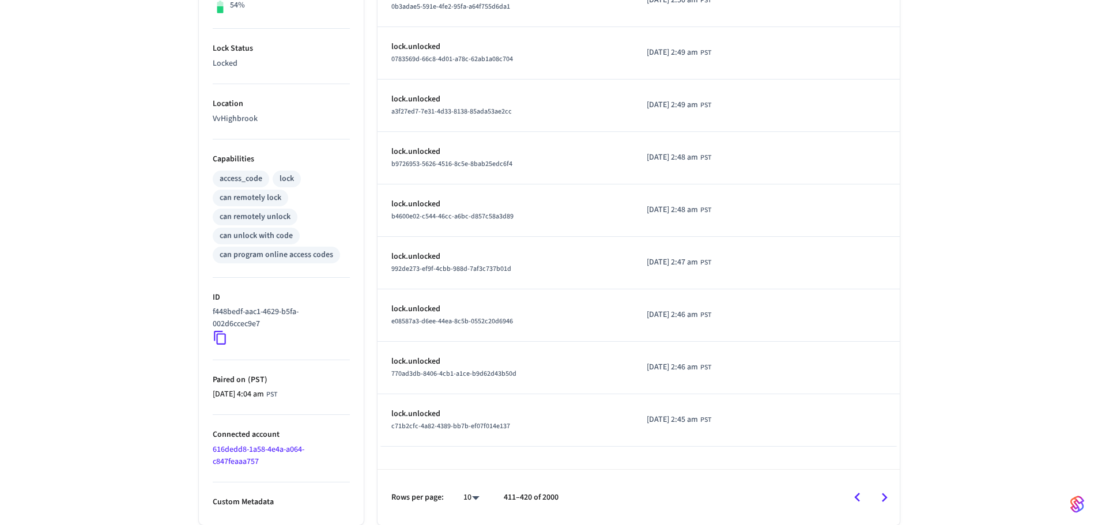
click at [891, 504] on icon "Go to next page" at bounding box center [885, 498] width 18 height 18
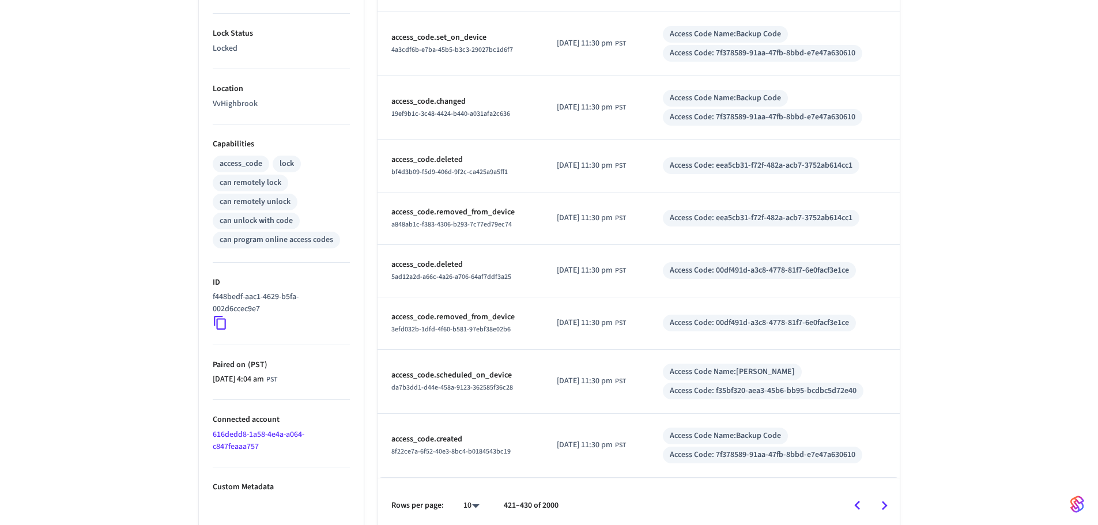
scroll to position [353, 0]
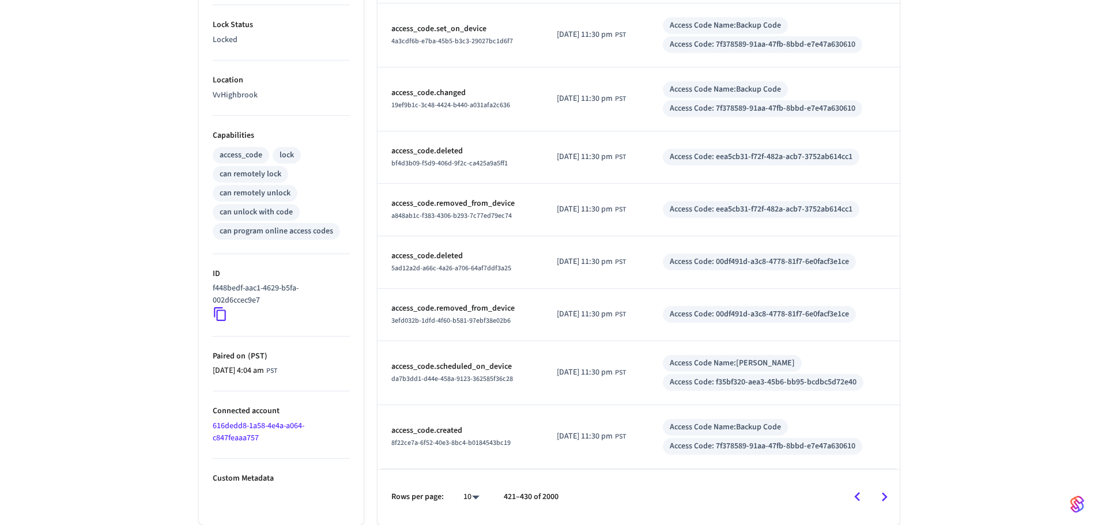
click at [887, 492] on icon "Go to next page" at bounding box center [885, 497] width 18 height 18
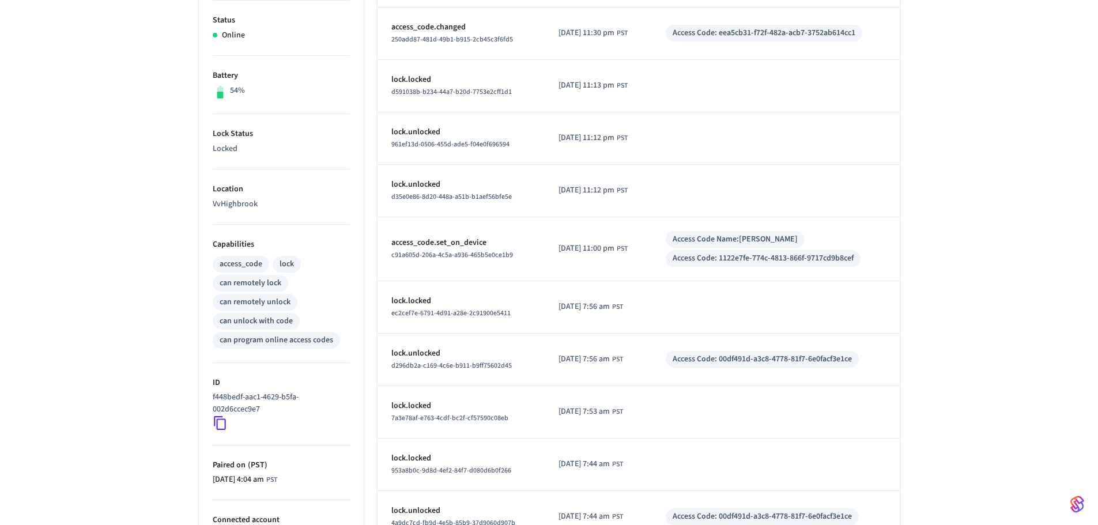
scroll to position [330, 0]
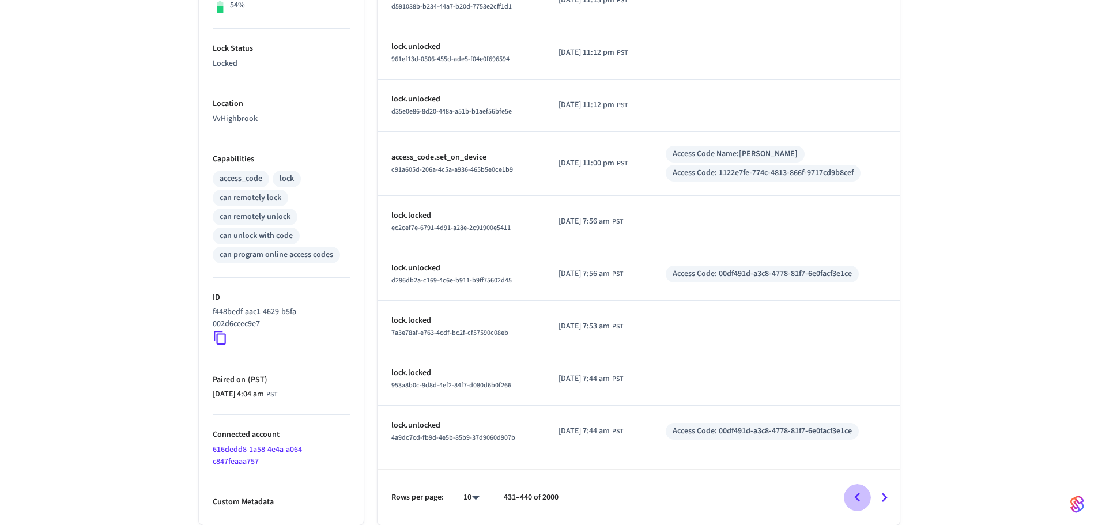
click at [863, 495] on icon "Go to previous page" at bounding box center [858, 498] width 18 height 18
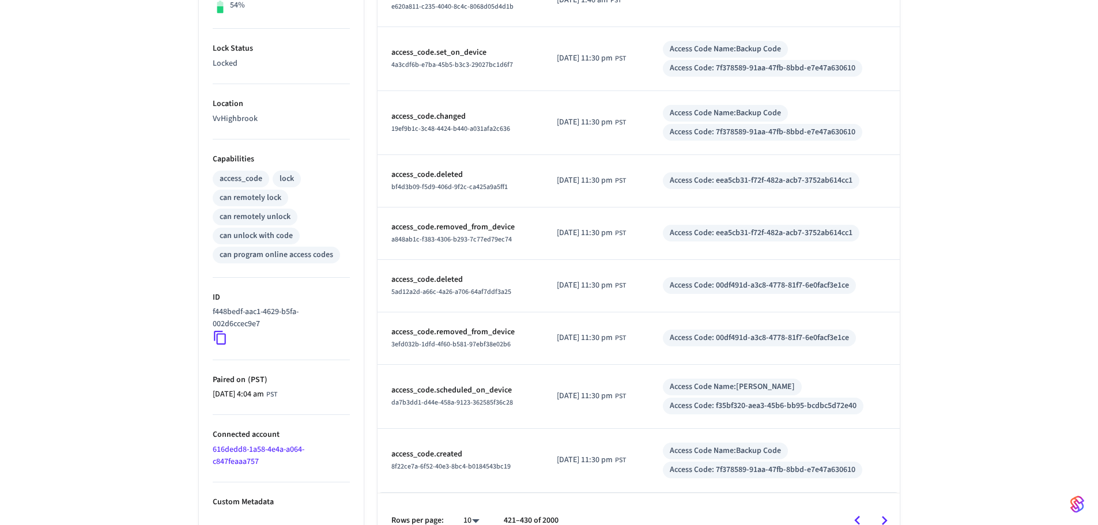
click at [890, 520] on icon "Go to next page" at bounding box center [885, 521] width 18 height 18
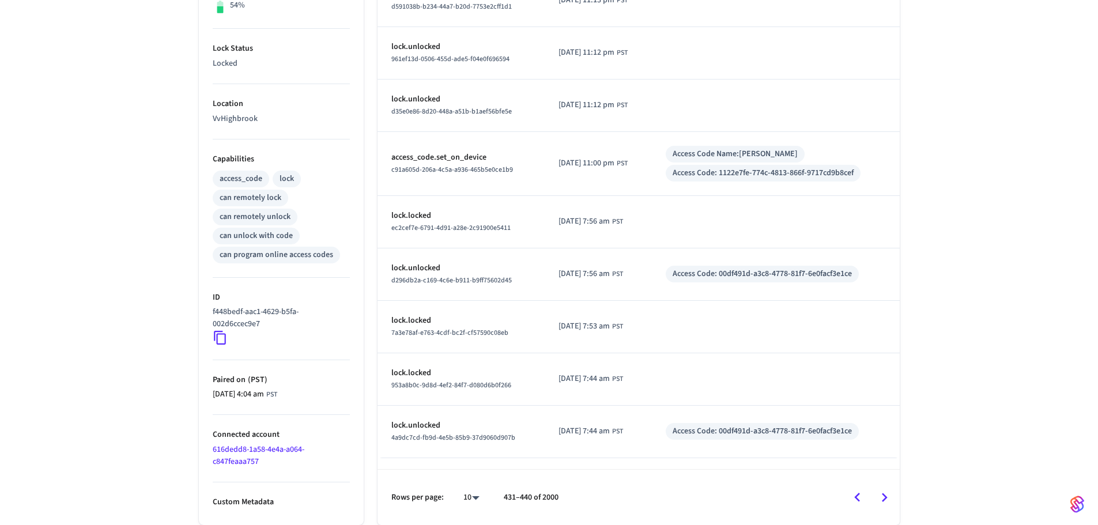
click at [882, 497] on icon "Go to next page" at bounding box center [885, 498] width 18 height 18
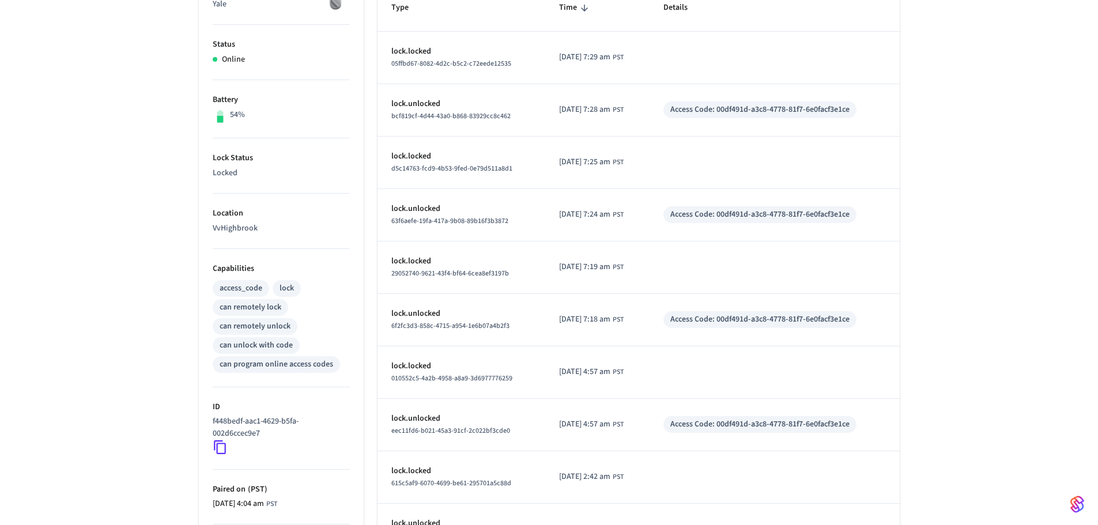
scroll to position [214, 0]
